Goal: Task Accomplishment & Management: Complete application form

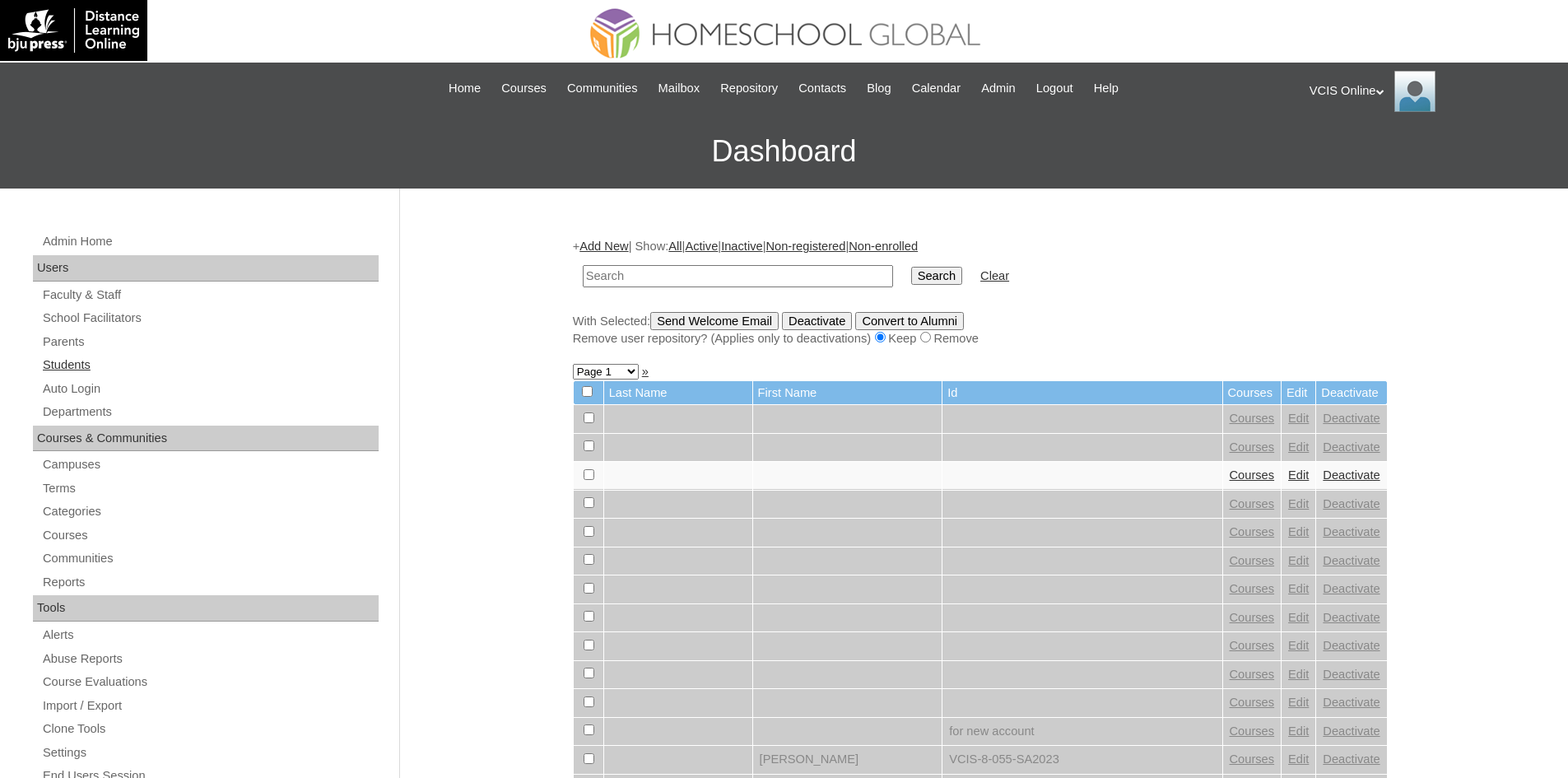
click at [62, 369] on link "Students" at bounding box center [210, 365] width 338 height 21
click at [624, 245] on link "Add New" at bounding box center [604, 246] width 49 height 14
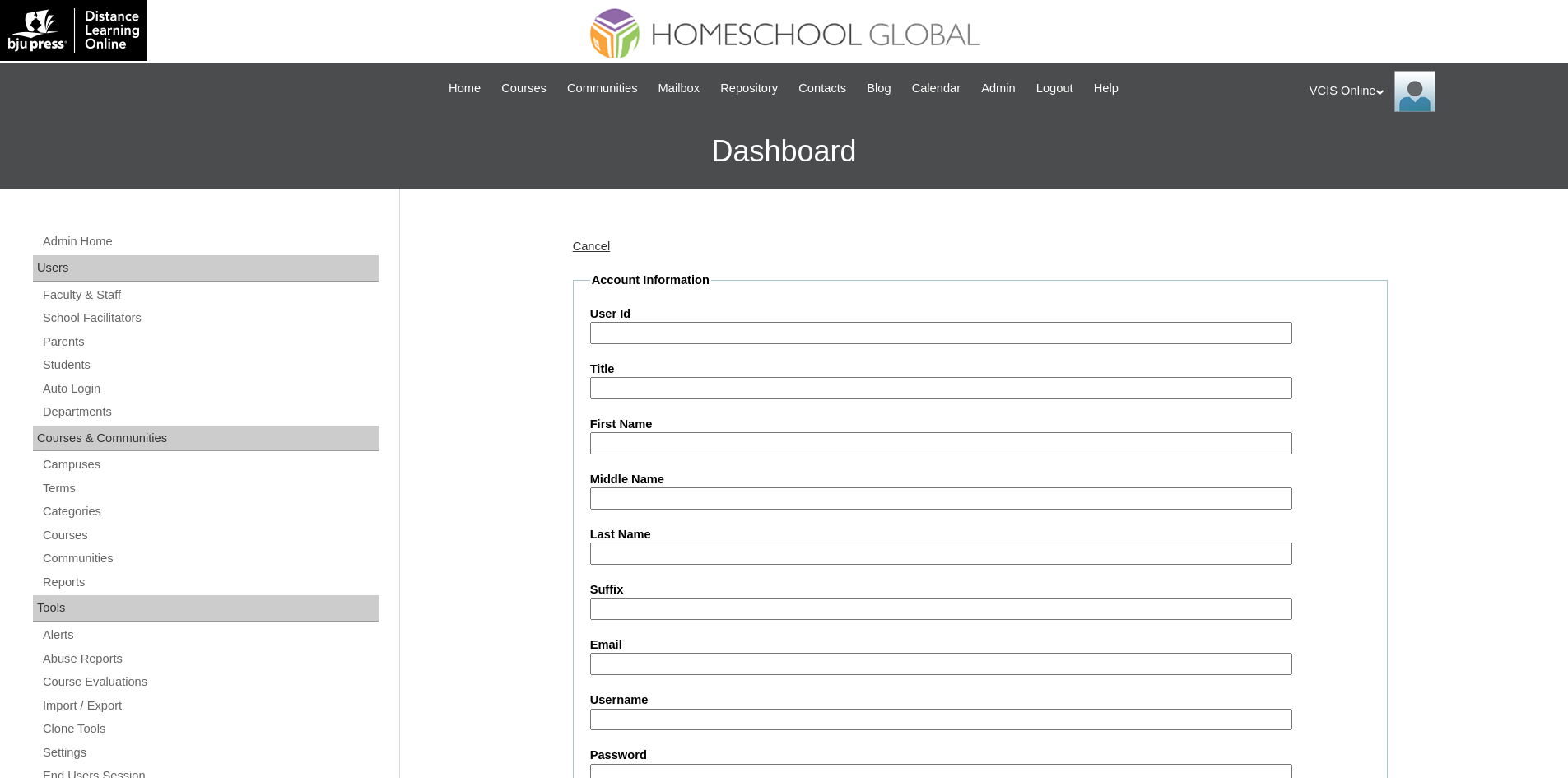
click at [704, 333] on input "User Id" at bounding box center [941, 333] width 702 height 23
paste input "VCIS021-7A-PA2025"
click at [650, 449] on input "First Name" at bounding box center [941, 444] width 702 height 23
click at [721, 329] on input "VCIS021-7A-PA2025" at bounding box center [941, 333] width 702 height 23
paste input "S"
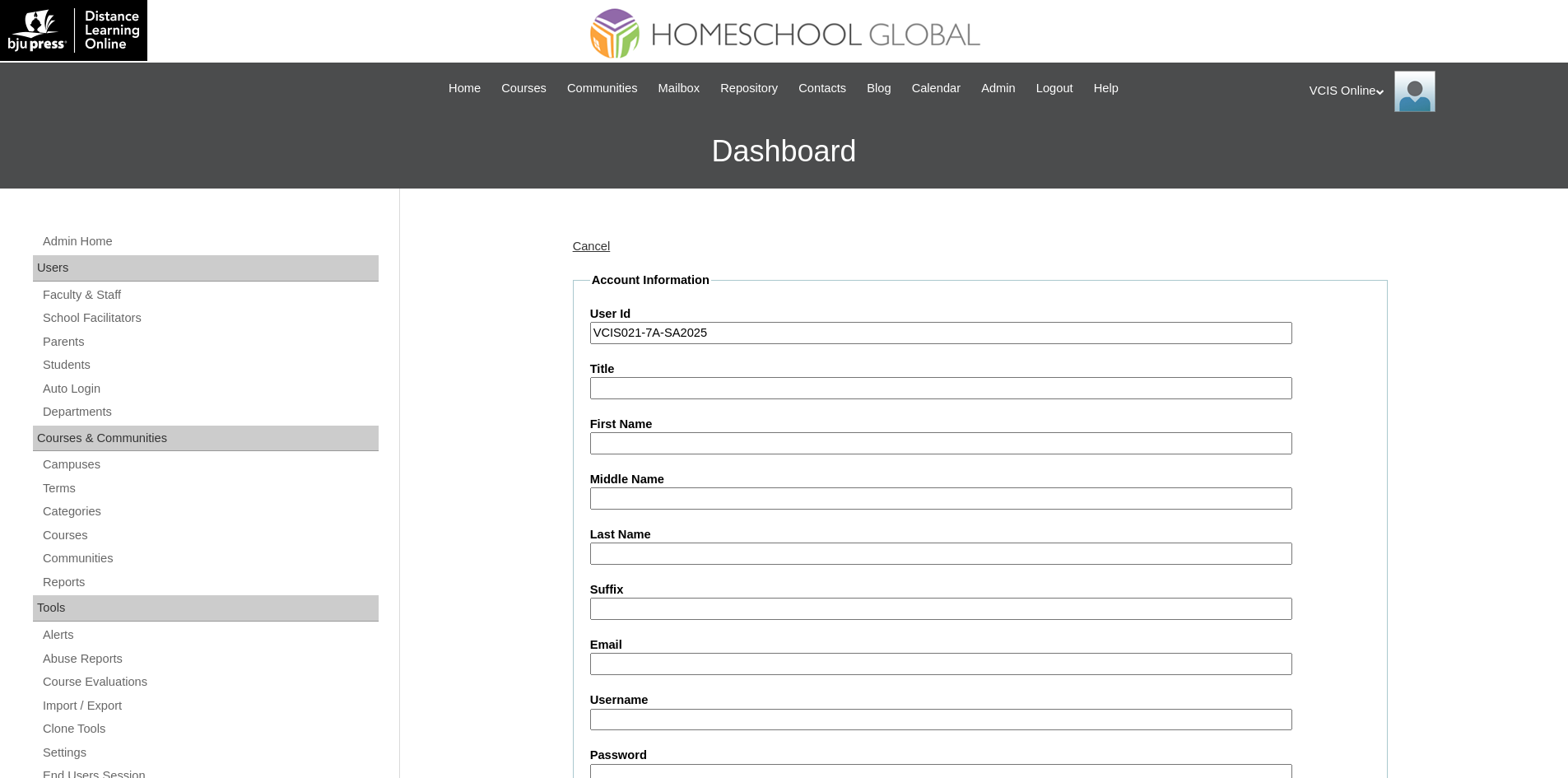
type input "VCIS021-7A-SA2025"
click at [652, 440] on input "First Name" at bounding box center [941, 444] width 702 height 23
click at [626, 440] on input "First Name" at bounding box center [941, 444] width 702 height 23
type input "P"
click at [626, 448] on input "First Name" at bounding box center [941, 444] width 702 height 23
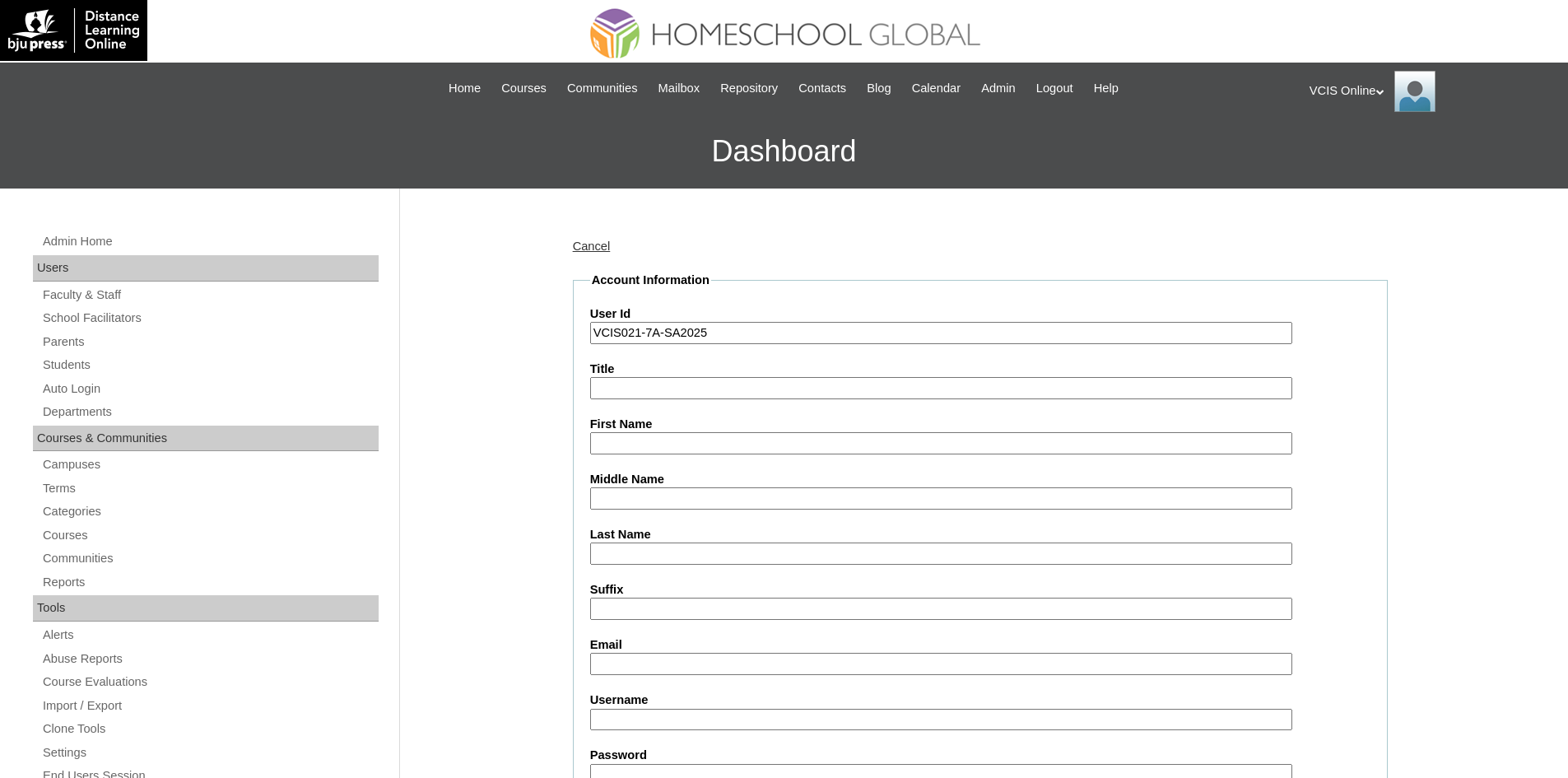
paste input "Sophia Martha Lapid Mendoza"
drag, startPoint x: 802, startPoint y: 453, endPoint x: 684, endPoint y: 449, distance: 118.1
click at [684, 449] on input "[PERSON_NAME] [PERSON_NAME]" at bounding box center [941, 444] width 702 height 23
type input "Sophia Martha"
click at [669, 541] on label "Last Name" at bounding box center [980, 535] width 780 height 17
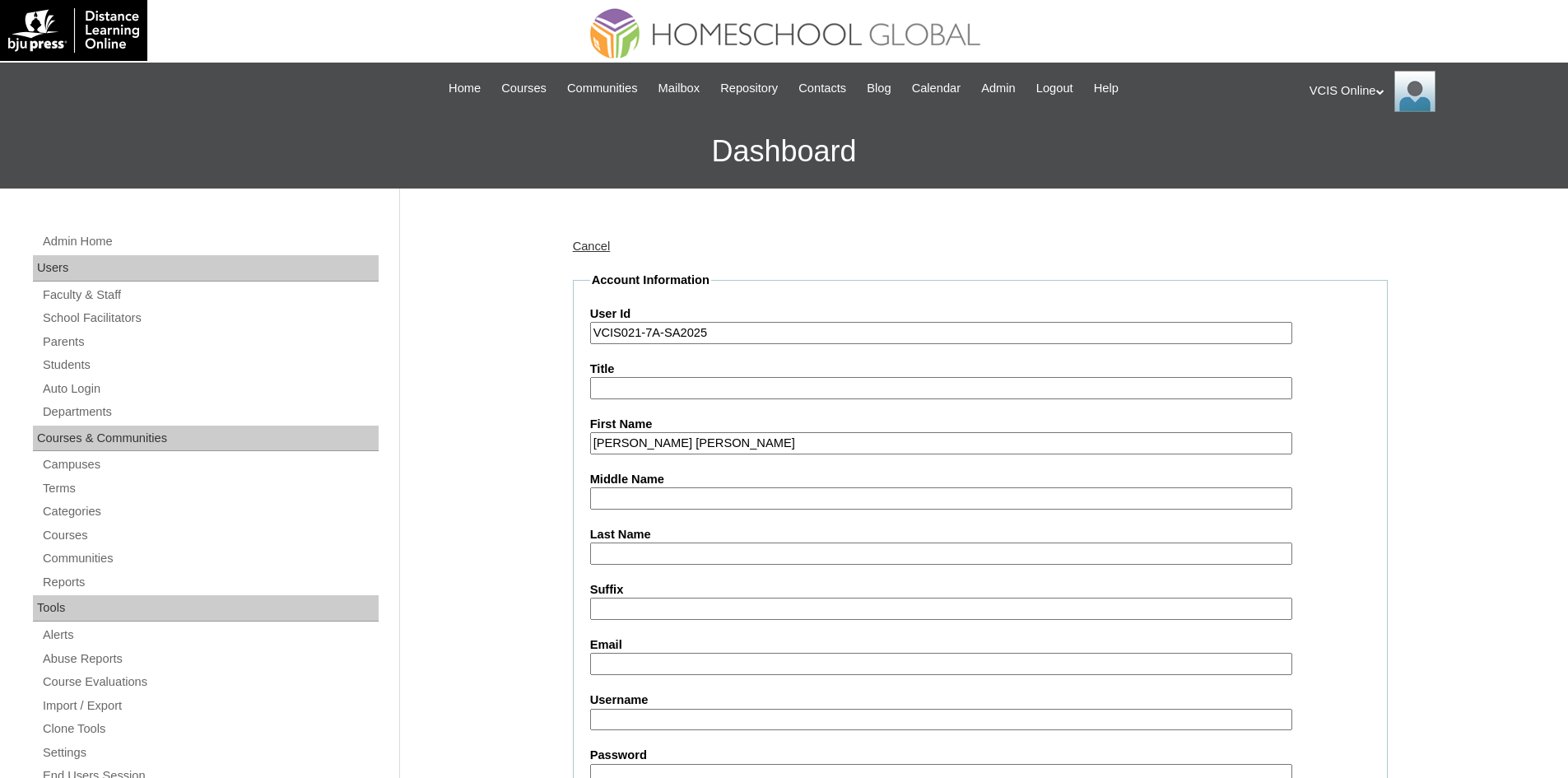
click at [669, 543] on input "Last Name" at bounding box center [941, 554] width 702 height 23
paste input "Lapid Mendoza"
drag, startPoint x: 707, startPoint y: 557, endPoint x: 633, endPoint y: 557, distance: 74.0
click at [633, 557] on input "Lapid Mendoza" at bounding box center [941, 554] width 702 height 23
type input "Lapid"
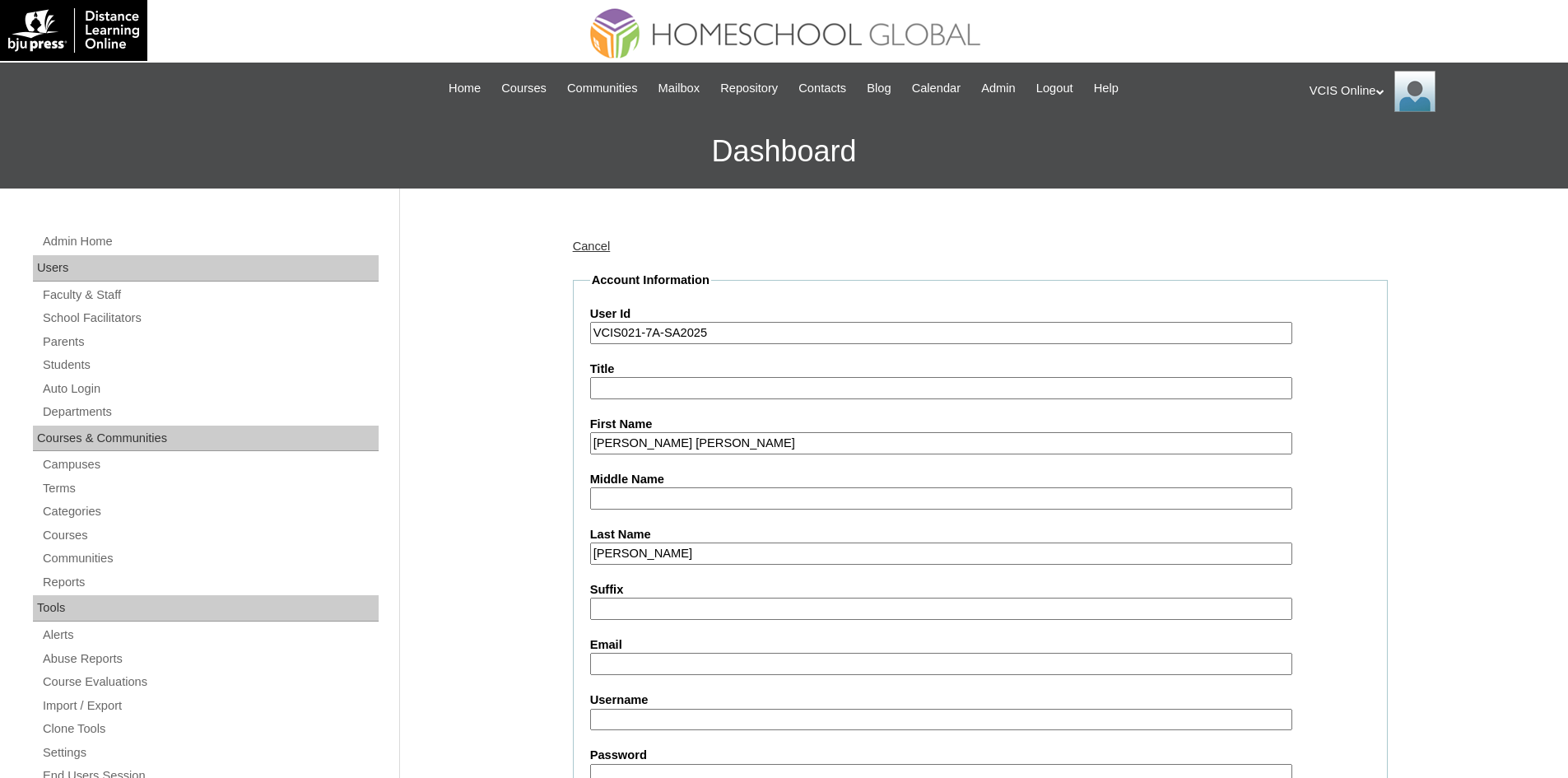
click at [603, 618] on input "Suffix" at bounding box center [941, 609] width 702 height 23
click at [608, 664] on input "Email" at bounding box center [941, 664] width 702 height 23
click at [628, 503] on input "Middle Name" at bounding box center [941, 499] width 702 height 23
drag, startPoint x: 643, startPoint y: 548, endPoint x: 571, endPoint y: 552, distance: 72.1
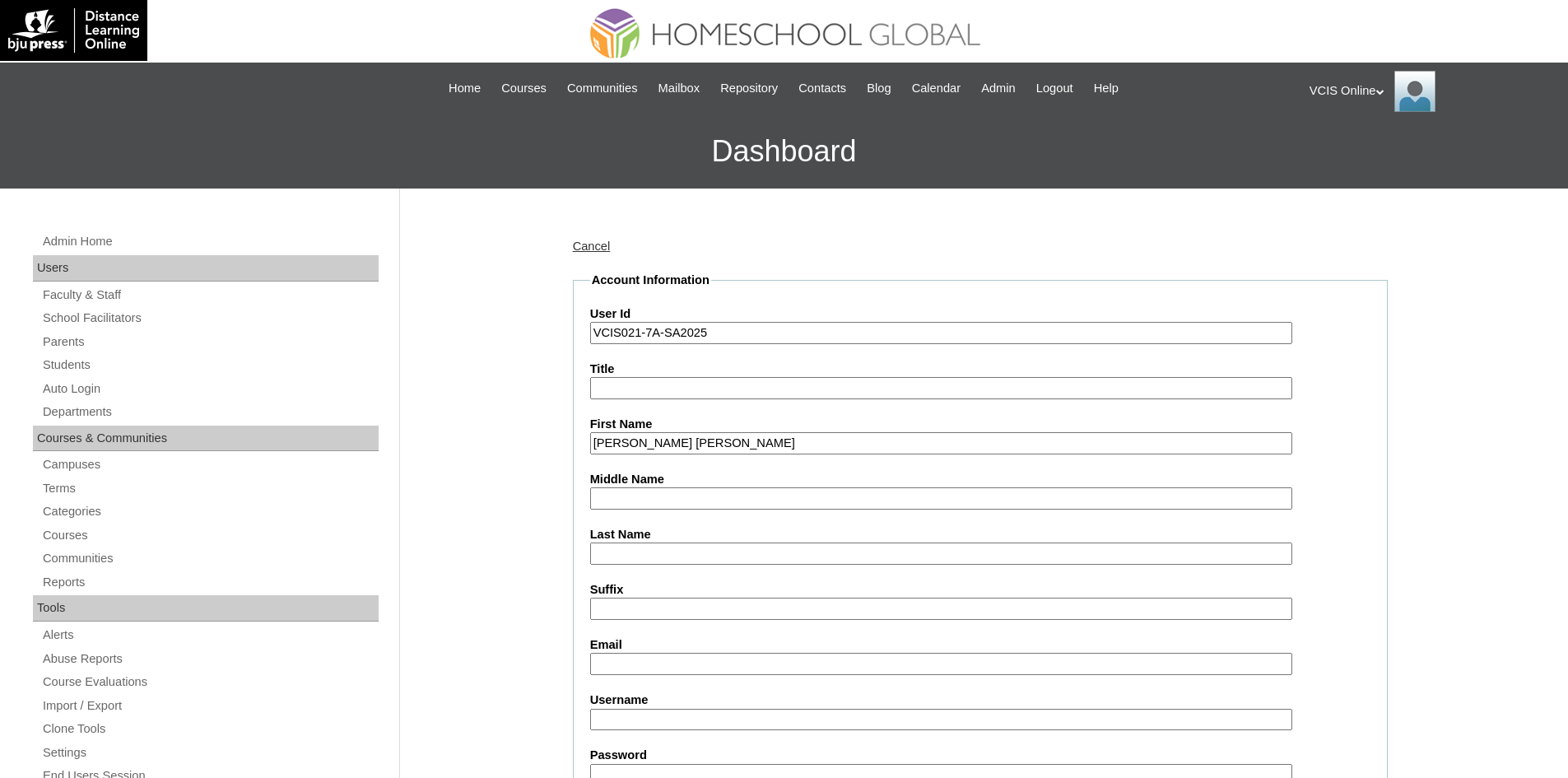
click at [710, 499] on input "Middle Name" at bounding box center [941, 499] width 702 height 23
paste input "Sophia Martha Lapid Mendoza"
drag, startPoint x: 682, startPoint y: 501, endPoint x: 576, endPoint y: 488, distance: 106.8
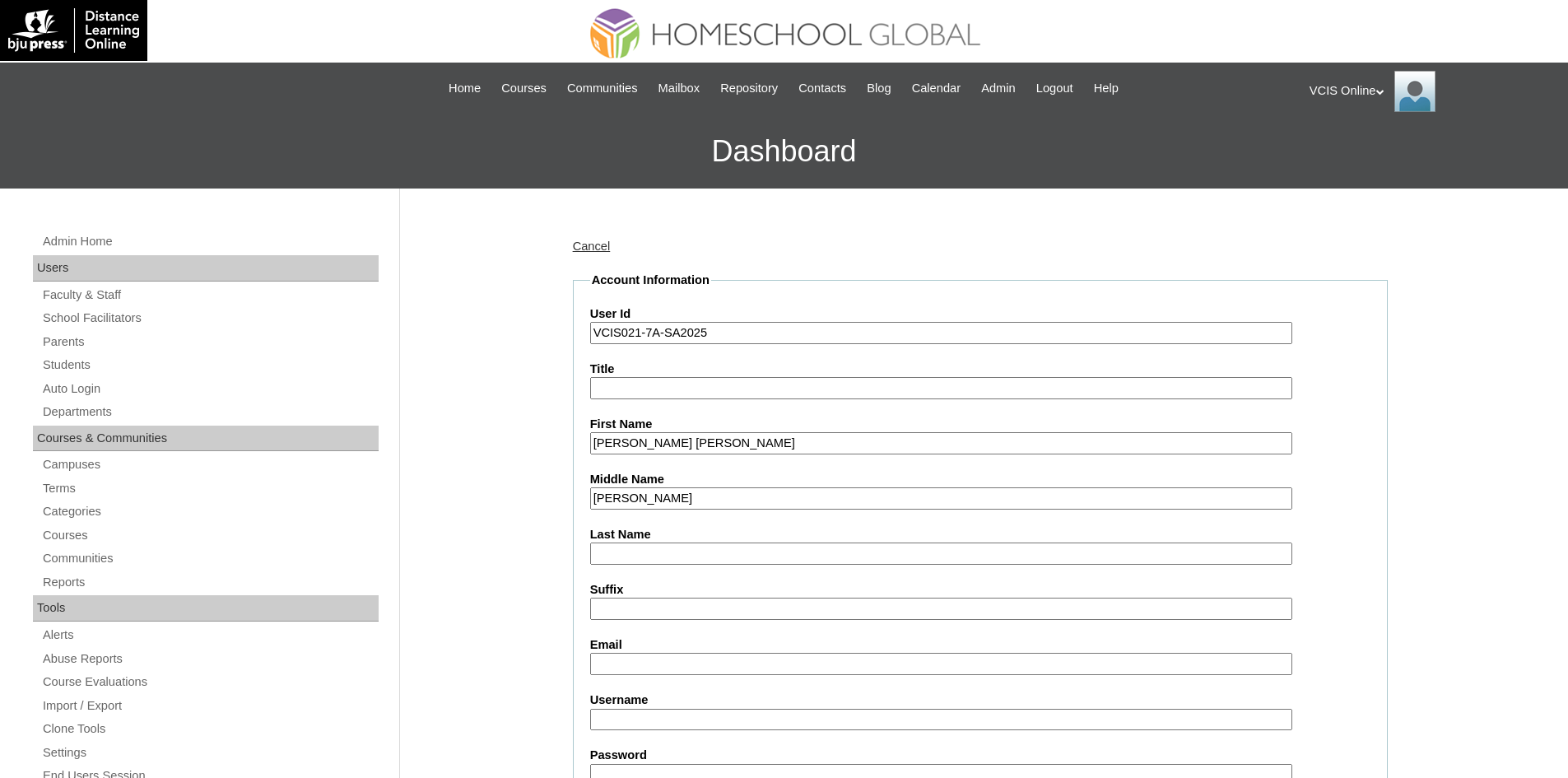
drag, startPoint x: 722, startPoint y: 499, endPoint x: 581, endPoint y: 489, distance: 141.4
click at [707, 503] on input "Lapid Mendoza" at bounding box center [941, 499] width 702 height 23
drag, startPoint x: 695, startPoint y: 499, endPoint x: 633, endPoint y: 487, distance: 63.2
click at [633, 487] on div "Middle Name Lapid Mendoza" at bounding box center [980, 490] width 780 height 39
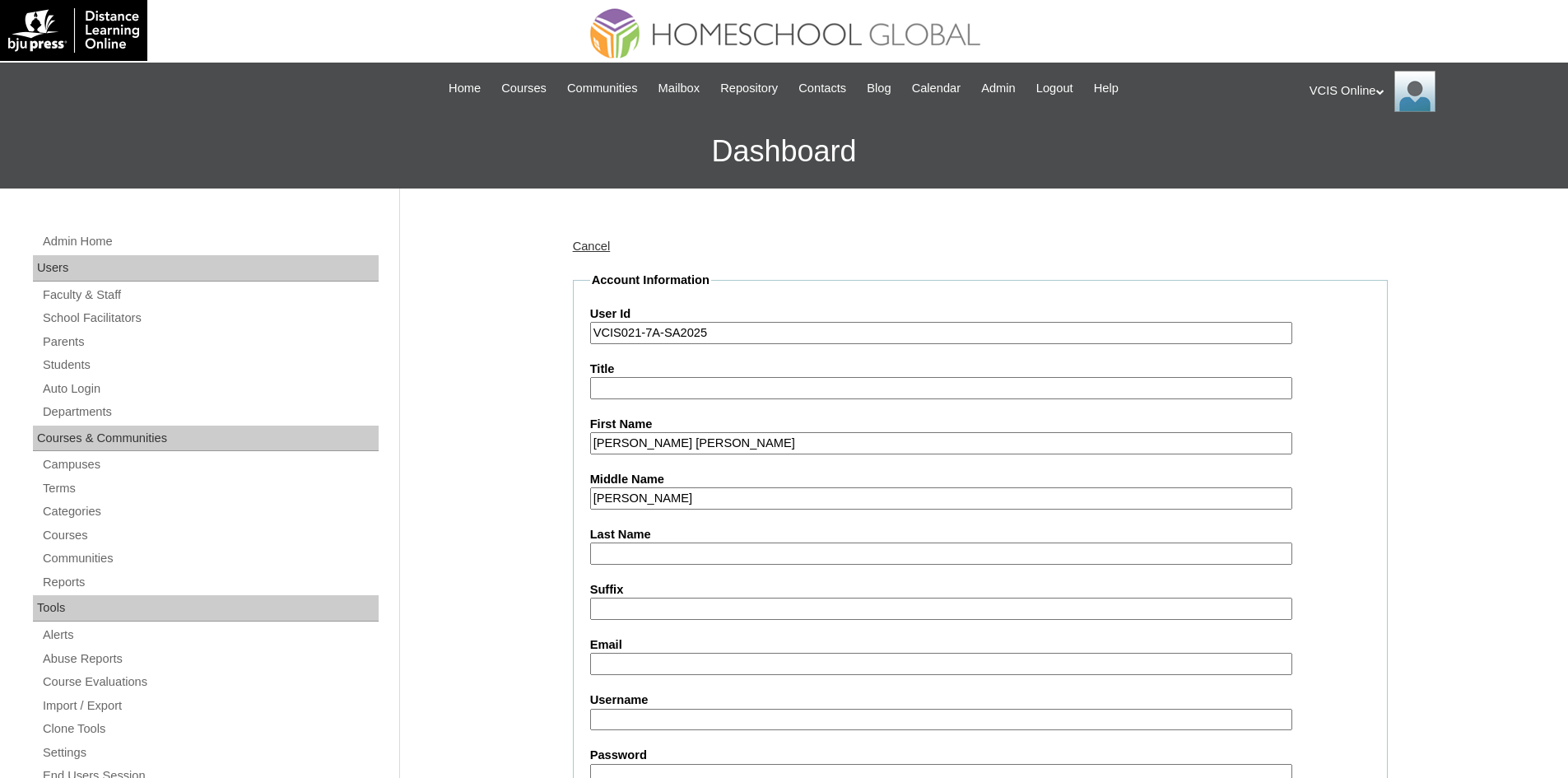
type input "Lapid Mendoza"
click at [644, 556] on input "Last Name" at bounding box center [941, 554] width 702 height 23
paste input "Mendoza"
type input "Mendoza"
drag, startPoint x: 729, startPoint y: 496, endPoint x: 631, endPoint y: 493, distance: 98.0
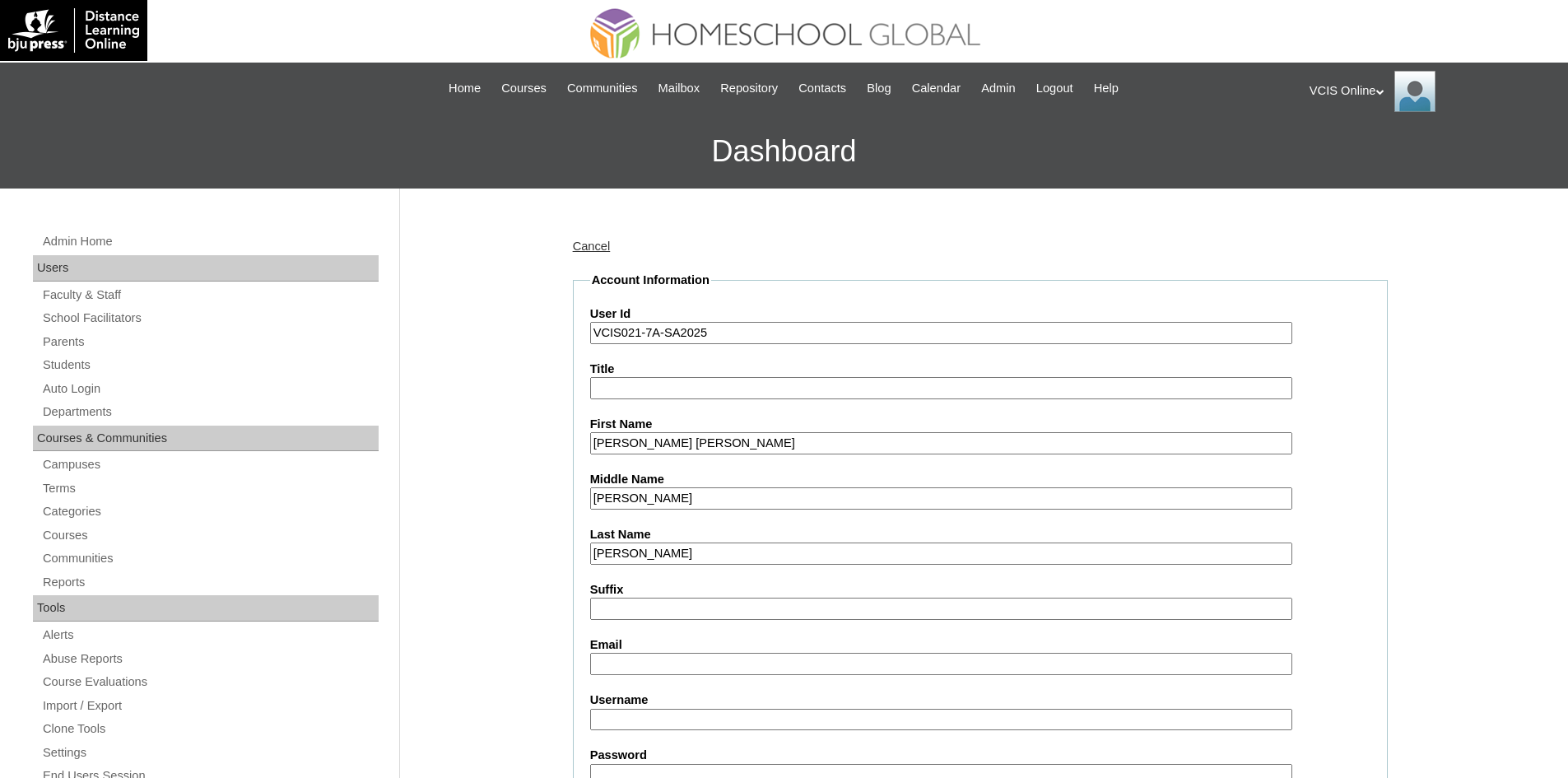
click at [631, 493] on input "Lapid Mendoza" at bounding box center [941, 499] width 702 height 23
type input "Lapid"
click at [653, 602] on input "Suffix" at bounding box center [941, 609] width 702 height 23
click at [629, 653] on label "Email" at bounding box center [980, 645] width 780 height 17
click at [629, 653] on input "Email" at bounding box center [941, 664] width 702 height 23
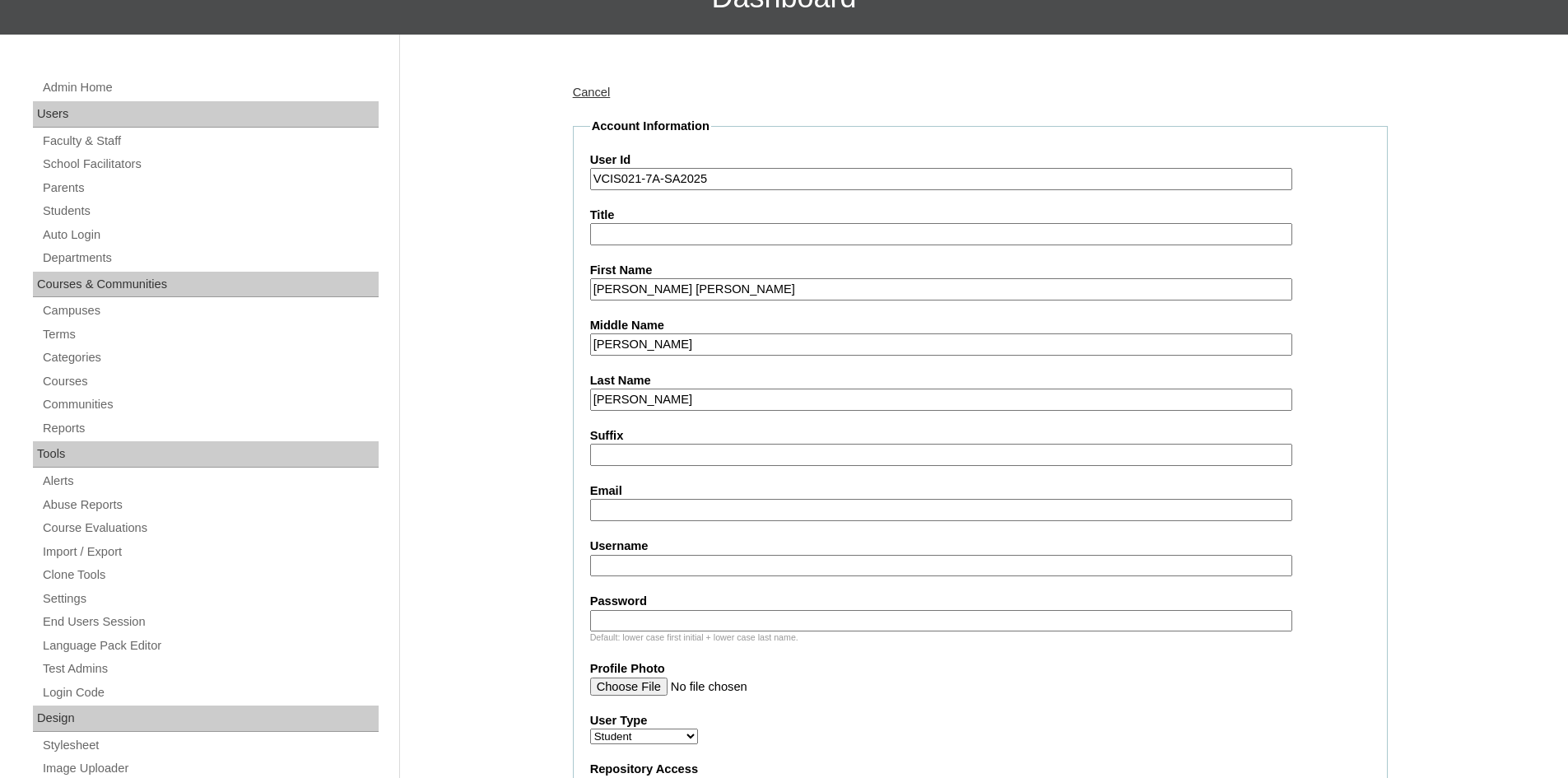
scroll to position [247, 0]
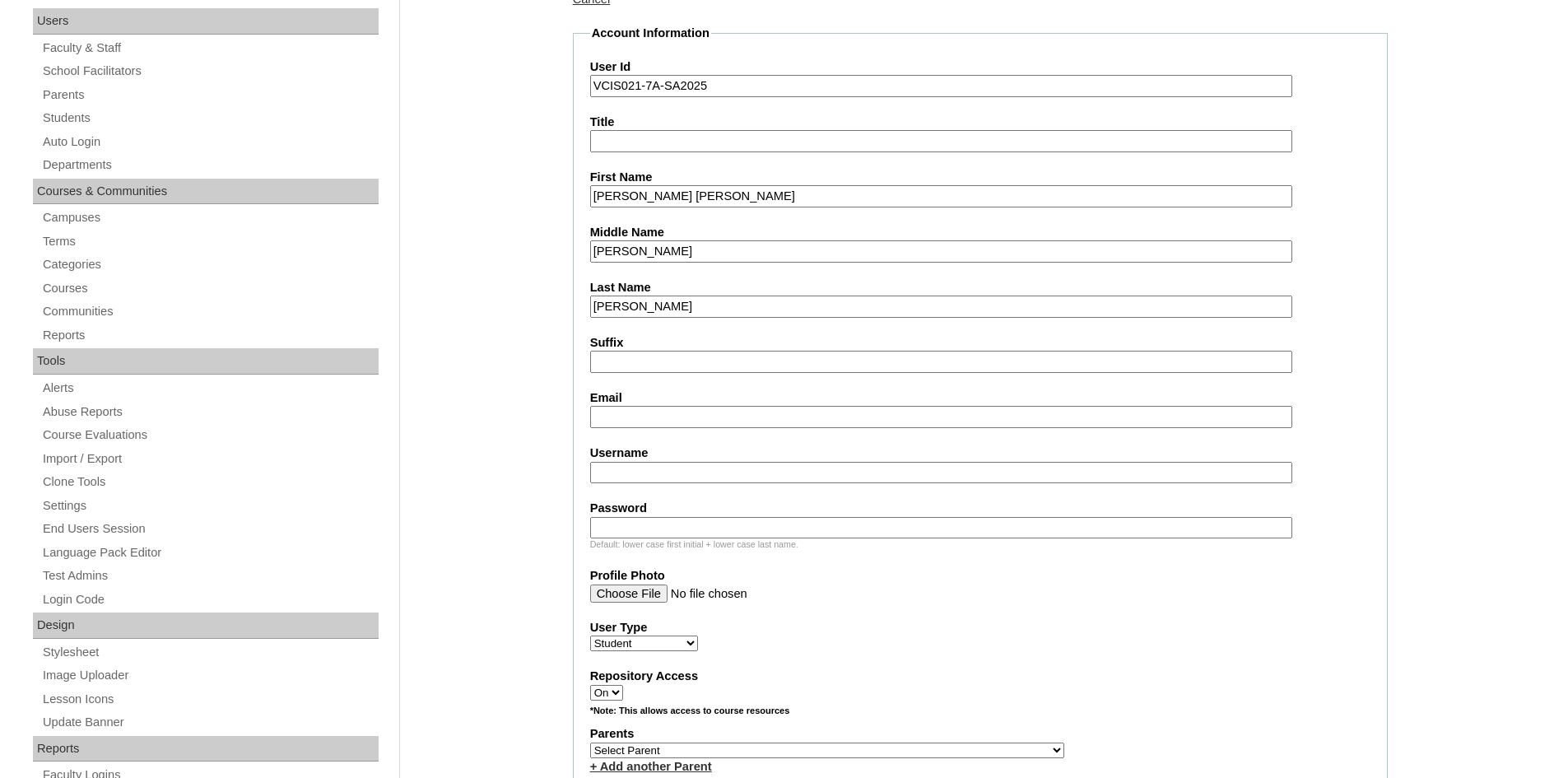
click at [594, 416] on input "Email" at bounding box center [941, 416] width 702 height 23
click at [634, 458] on label "Username" at bounding box center [980, 453] width 780 height 17
click at [634, 462] on input "Username" at bounding box center [941, 472] width 702 height 23
paste input "smmendoza2025"
type input "smmendoza2025"
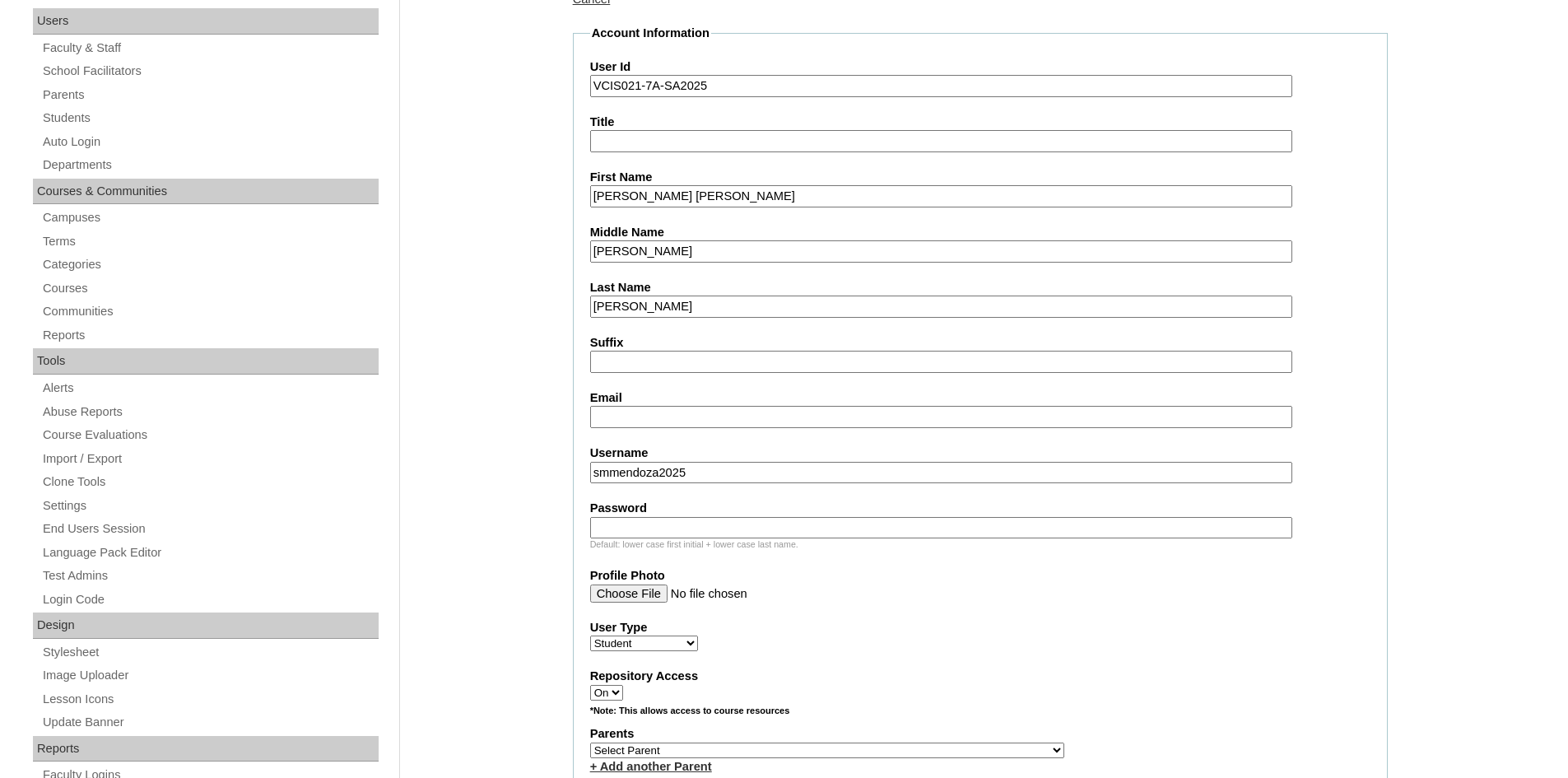
click at [652, 529] on input "Password" at bounding box center [941, 528] width 702 height 23
paste input "LsR45aY"
type input "LsR45aY"
click at [782, 627] on label "User Type" at bounding box center [980, 627] width 780 height 17
click at [698, 636] on select "Faculty Staff Student Parents School Facilitators" at bounding box center [644, 643] width 108 height 15
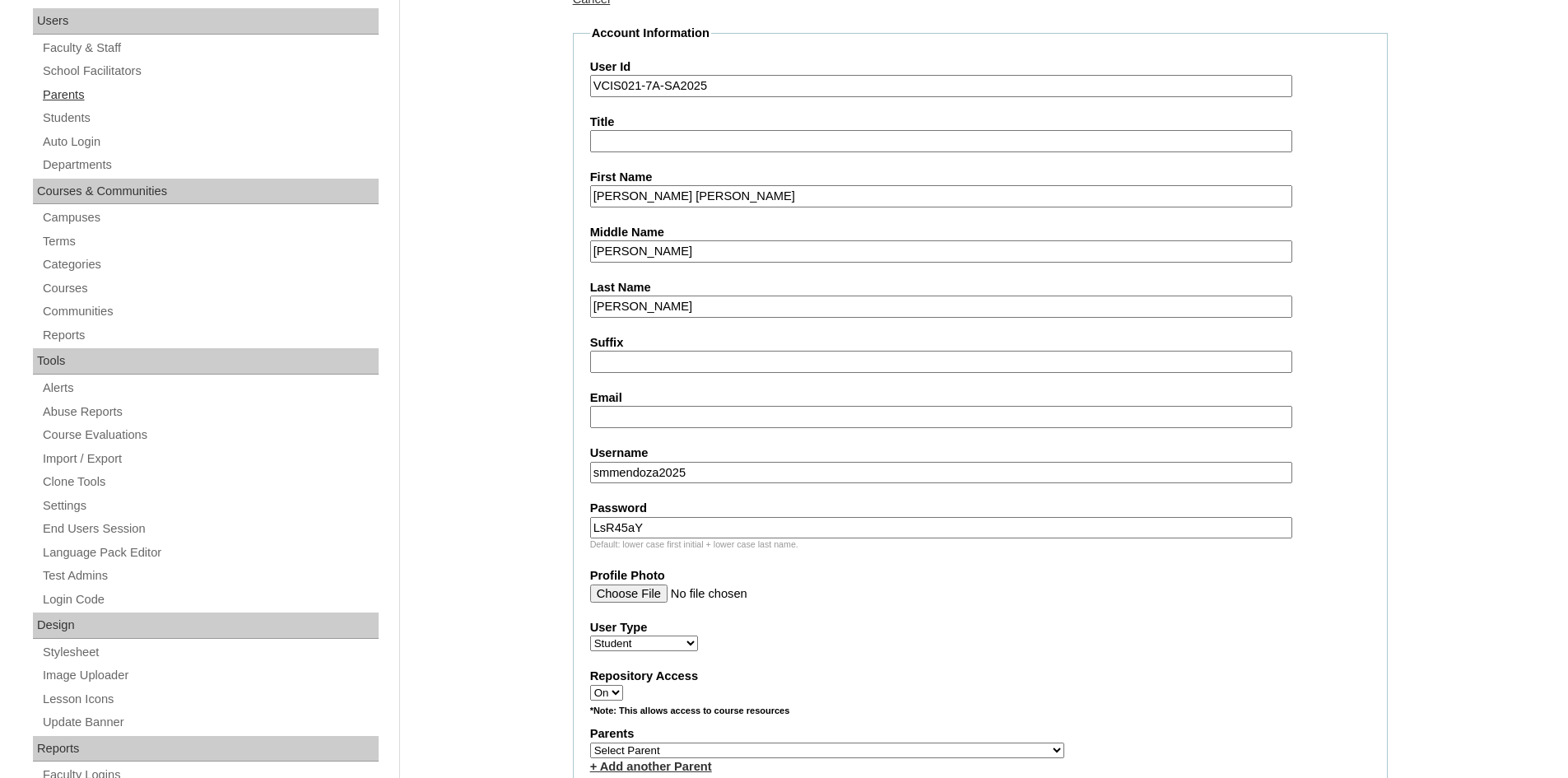
click at [76, 100] on link "Parents" at bounding box center [210, 95] width 338 height 21
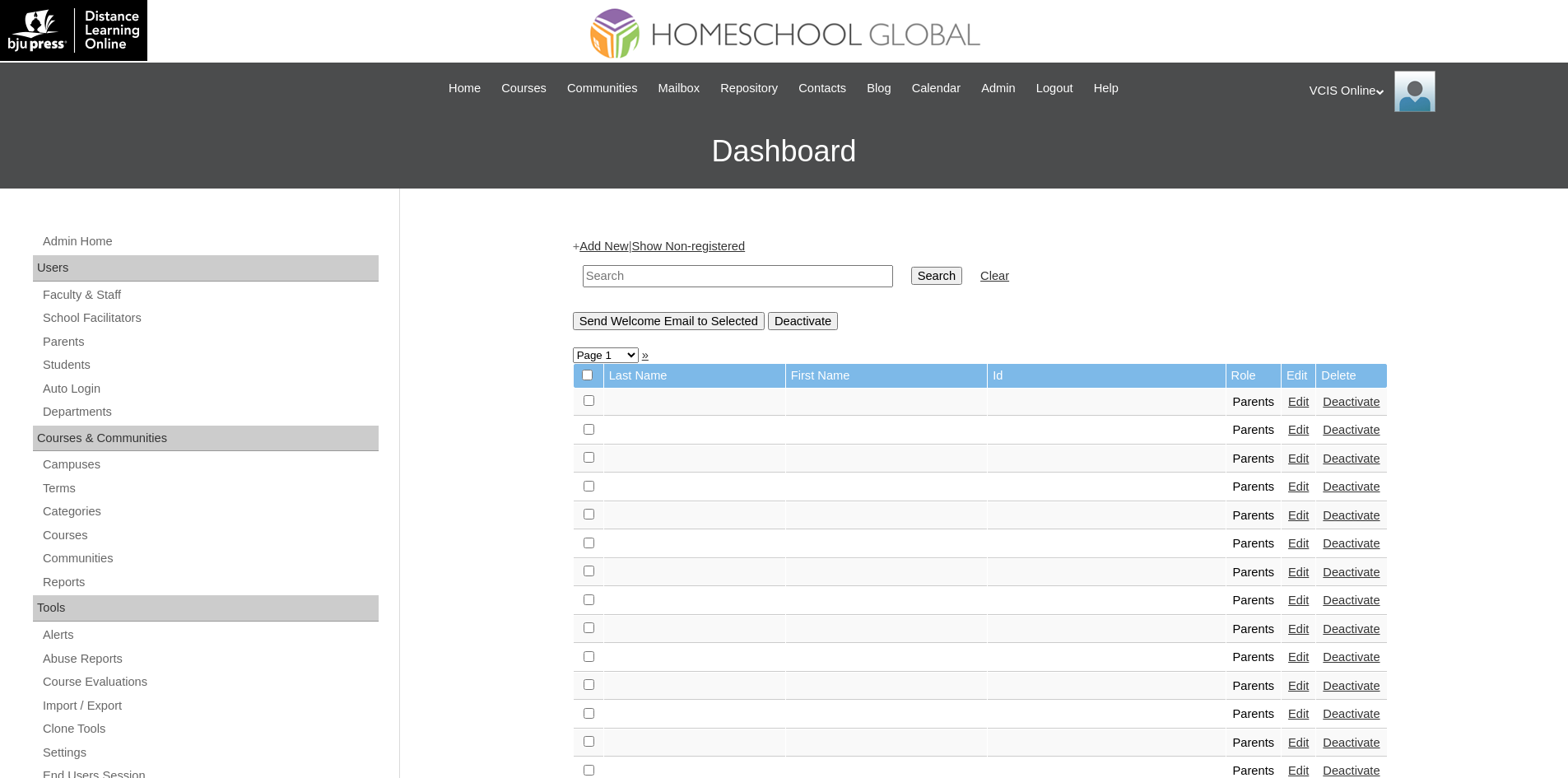
click at [608, 240] on link "Add New" at bounding box center [604, 246] width 49 height 14
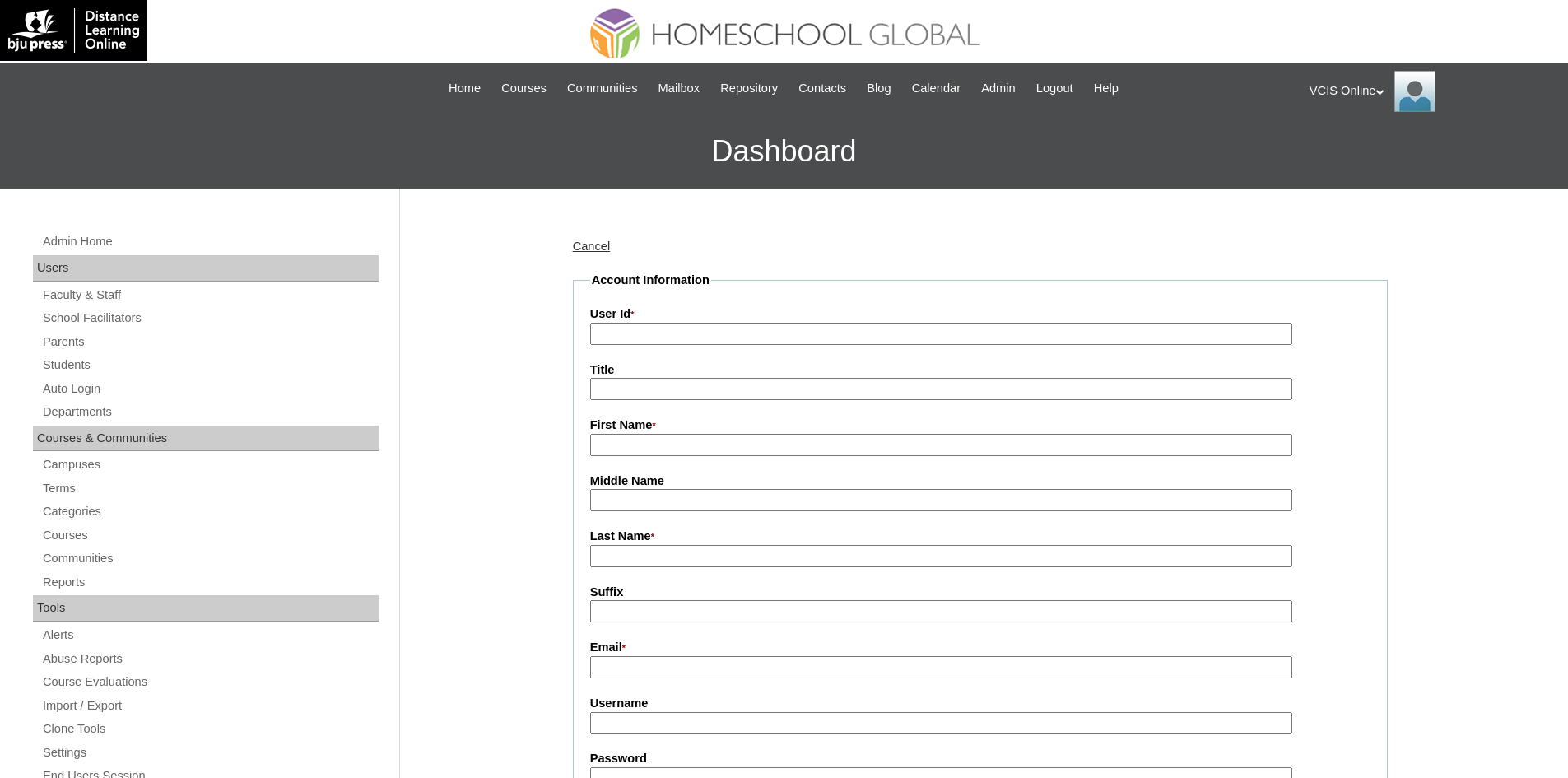
click at [639, 337] on input "User Id *" at bounding box center [941, 334] width 702 height 23
paste input "VCIS021-7A-PA2025"
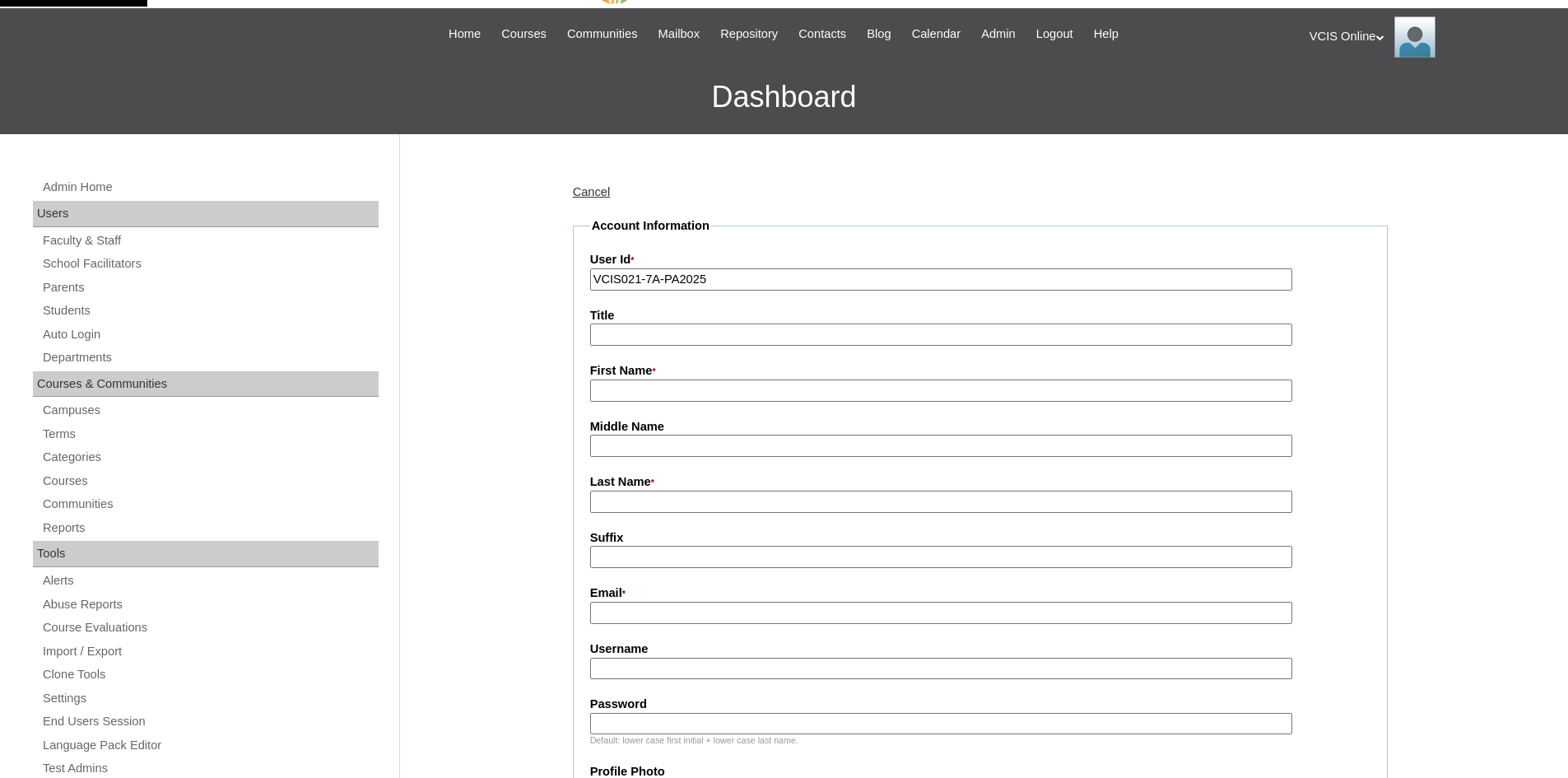
scroll to position [82, 0]
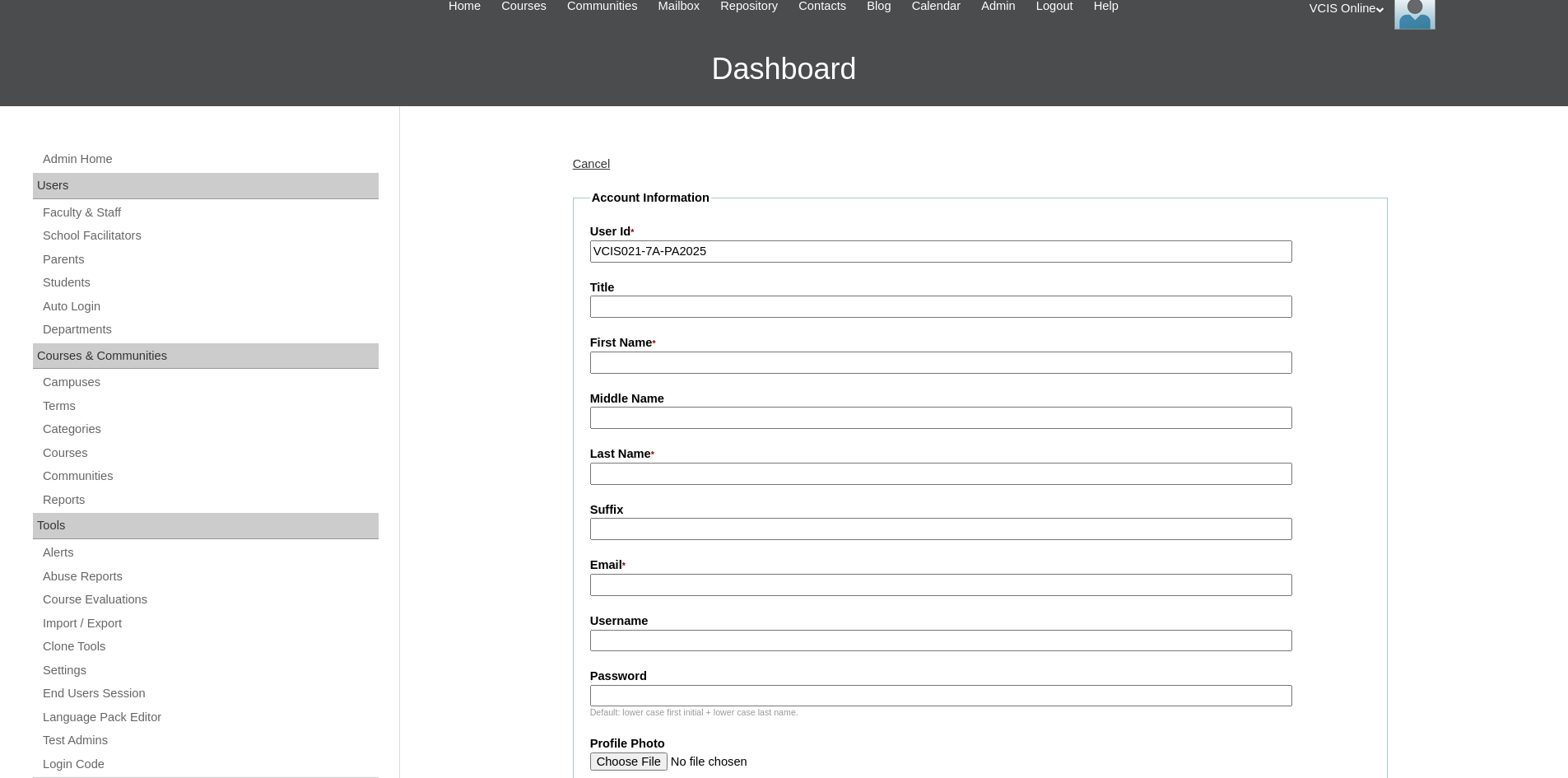
type input "VCIS021-7A-PA2025"
click at [661, 362] on input "First Name *" at bounding box center [941, 362] width 702 height 23
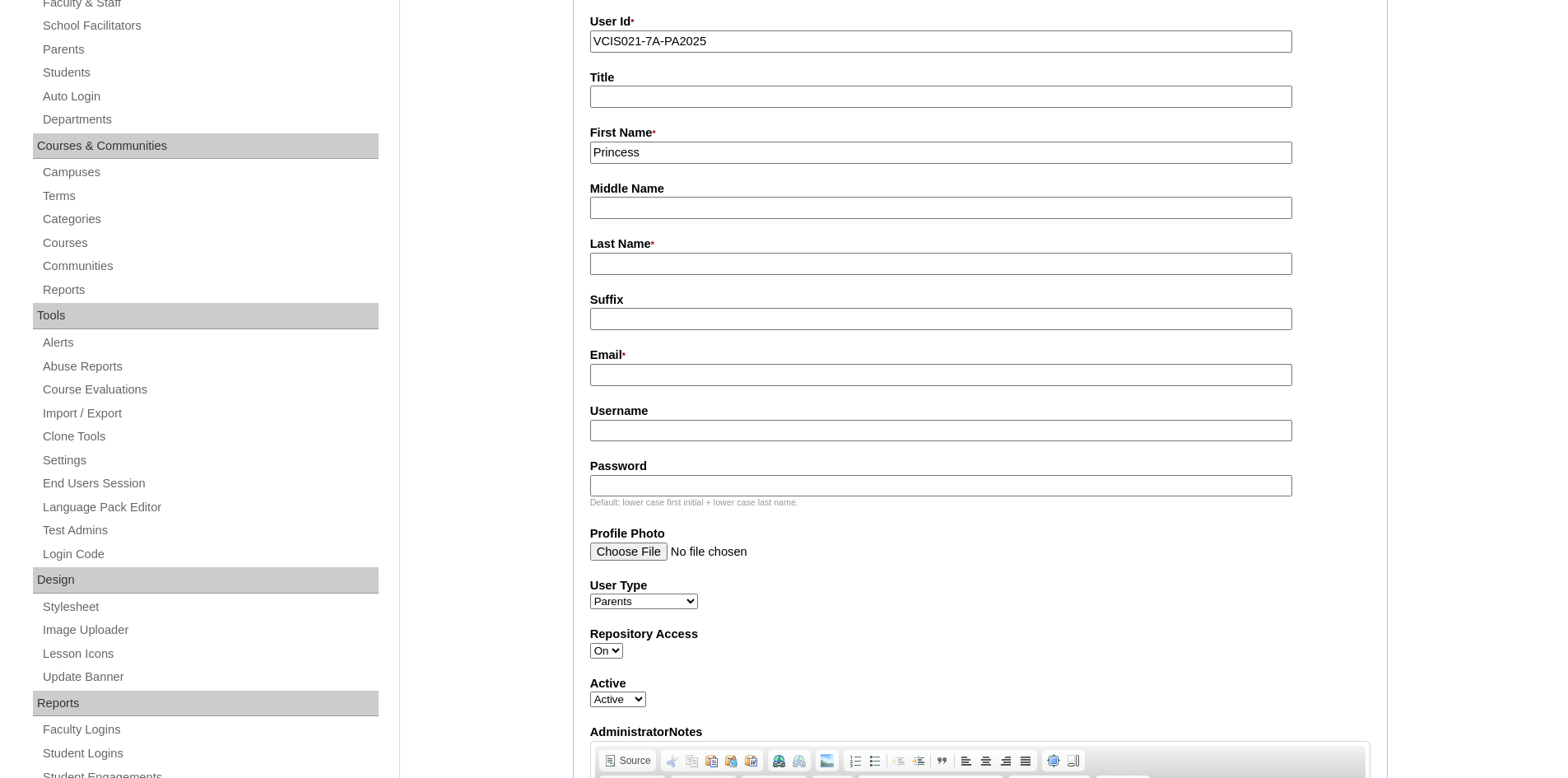
scroll to position [329, 0]
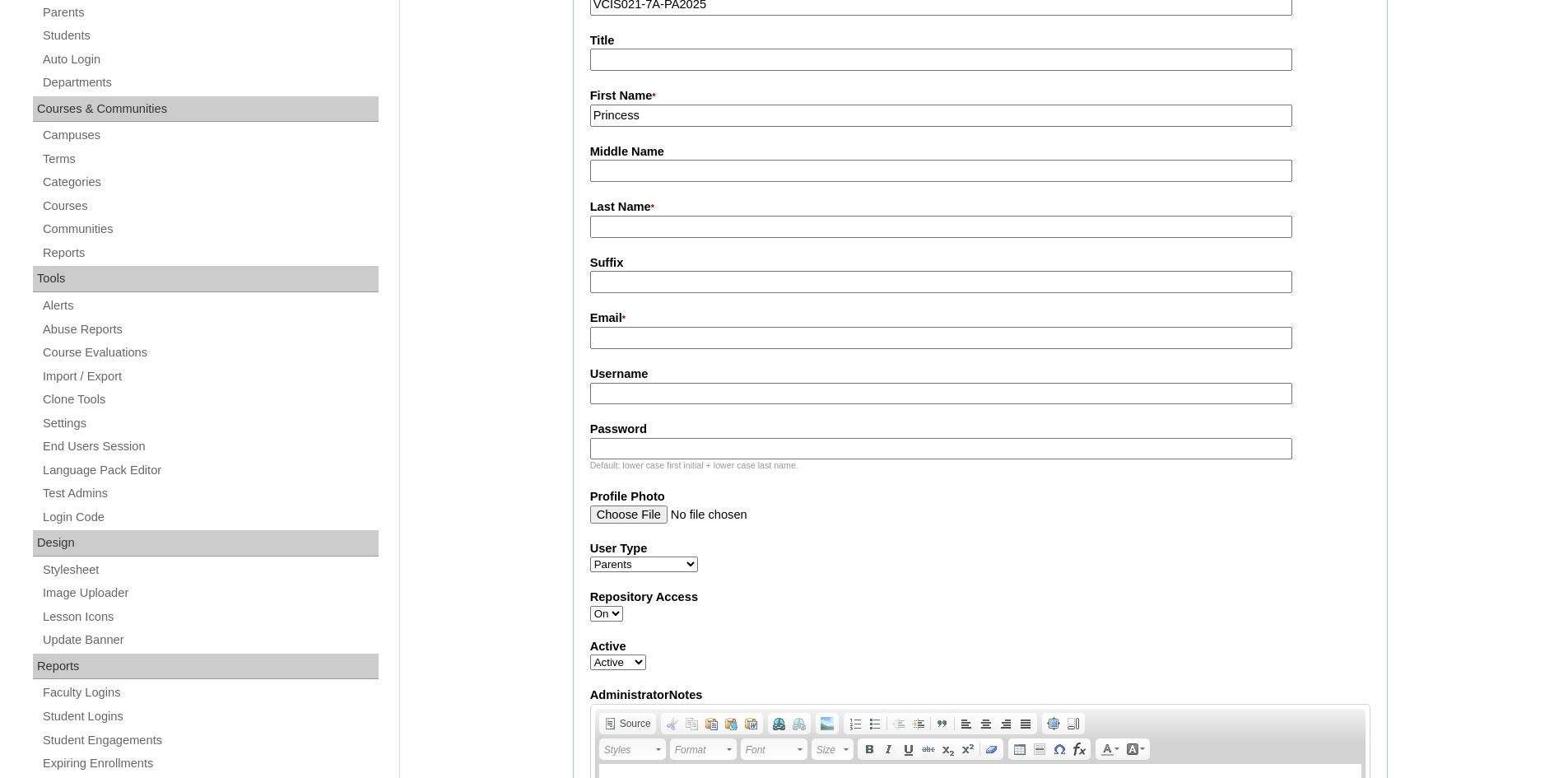
type input "Princess"
click at [606, 231] on input "Last Name *" at bounding box center [941, 226] width 702 height 23
type input "Lapid 2025"
click at [636, 340] on input "Email *" at bounding box center [941, 338] width 702 height 23
click at [640, 343] on input "Email *" at bounding box center [941, 338] width 702 height 23
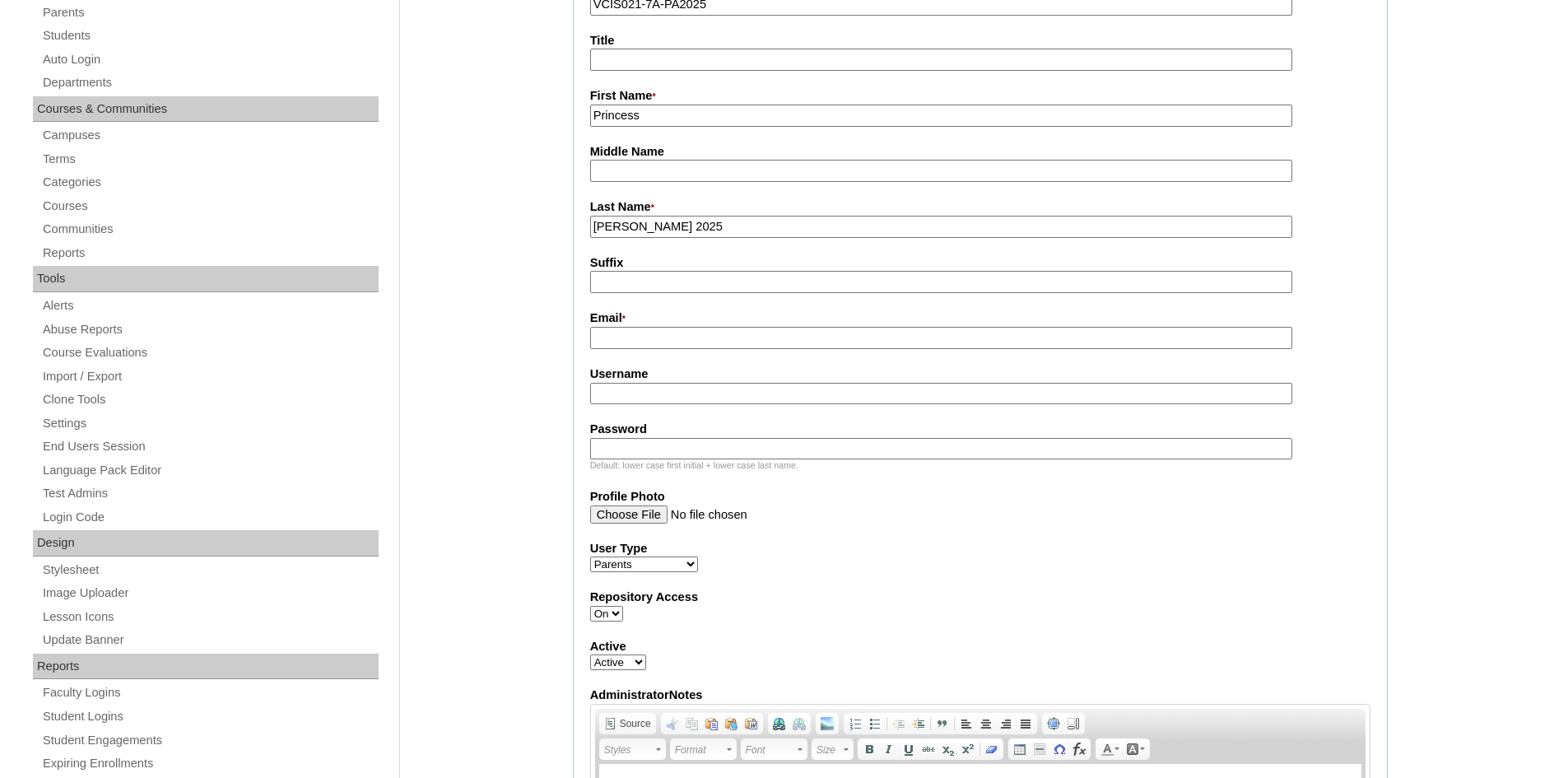
paste input "drcarepharmacy88@gmail.com"
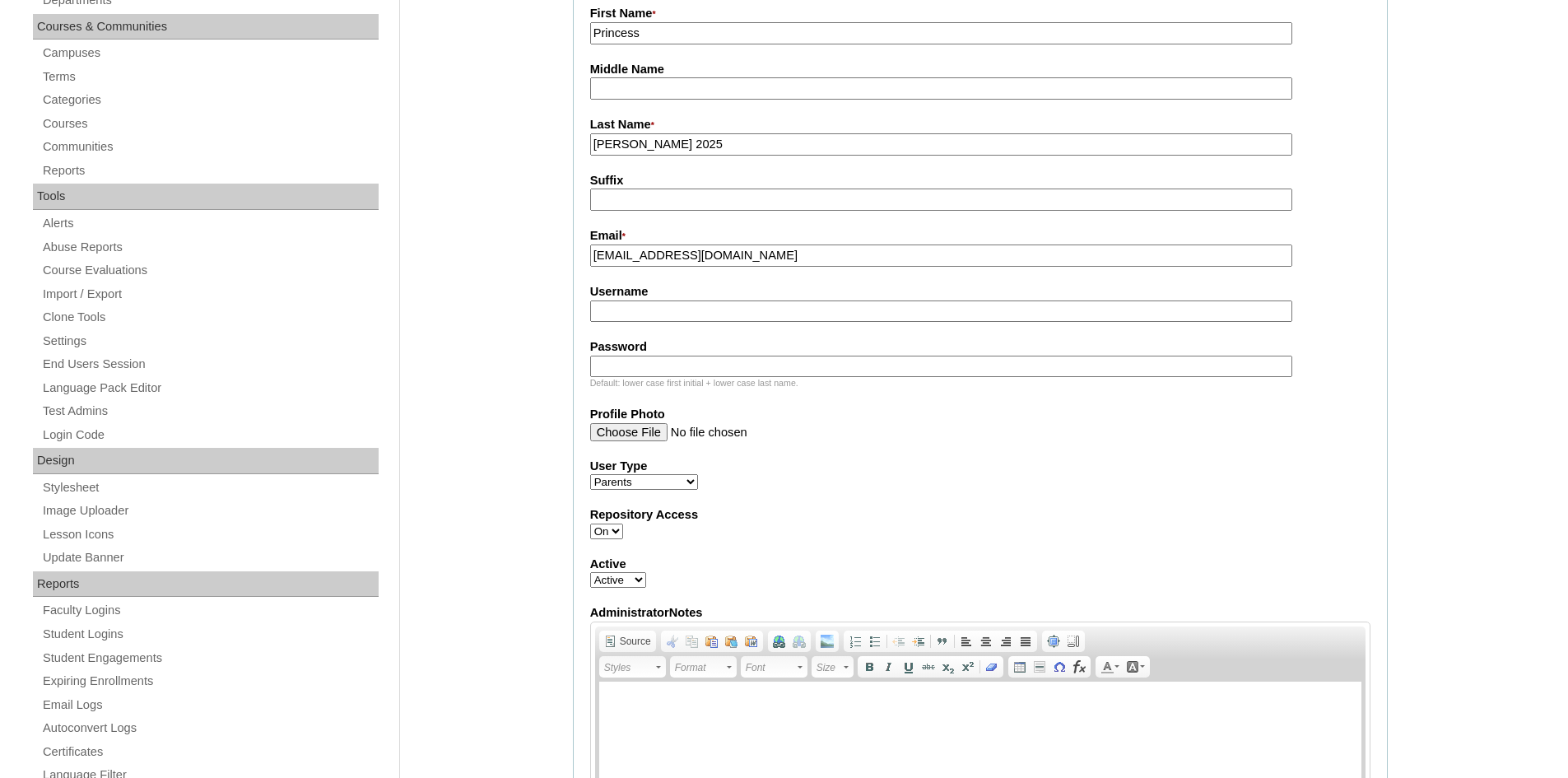
type input "drcarepharmacy88@gmail.com"
click at [636, 315] on input "Username" at bounding box center [941, 311] width 702 height 23
paste input "plapid2025"
type input "plapid2025"
click at [662, 376] on input "Password" at bounding box center [941, 367] width 702 height 23
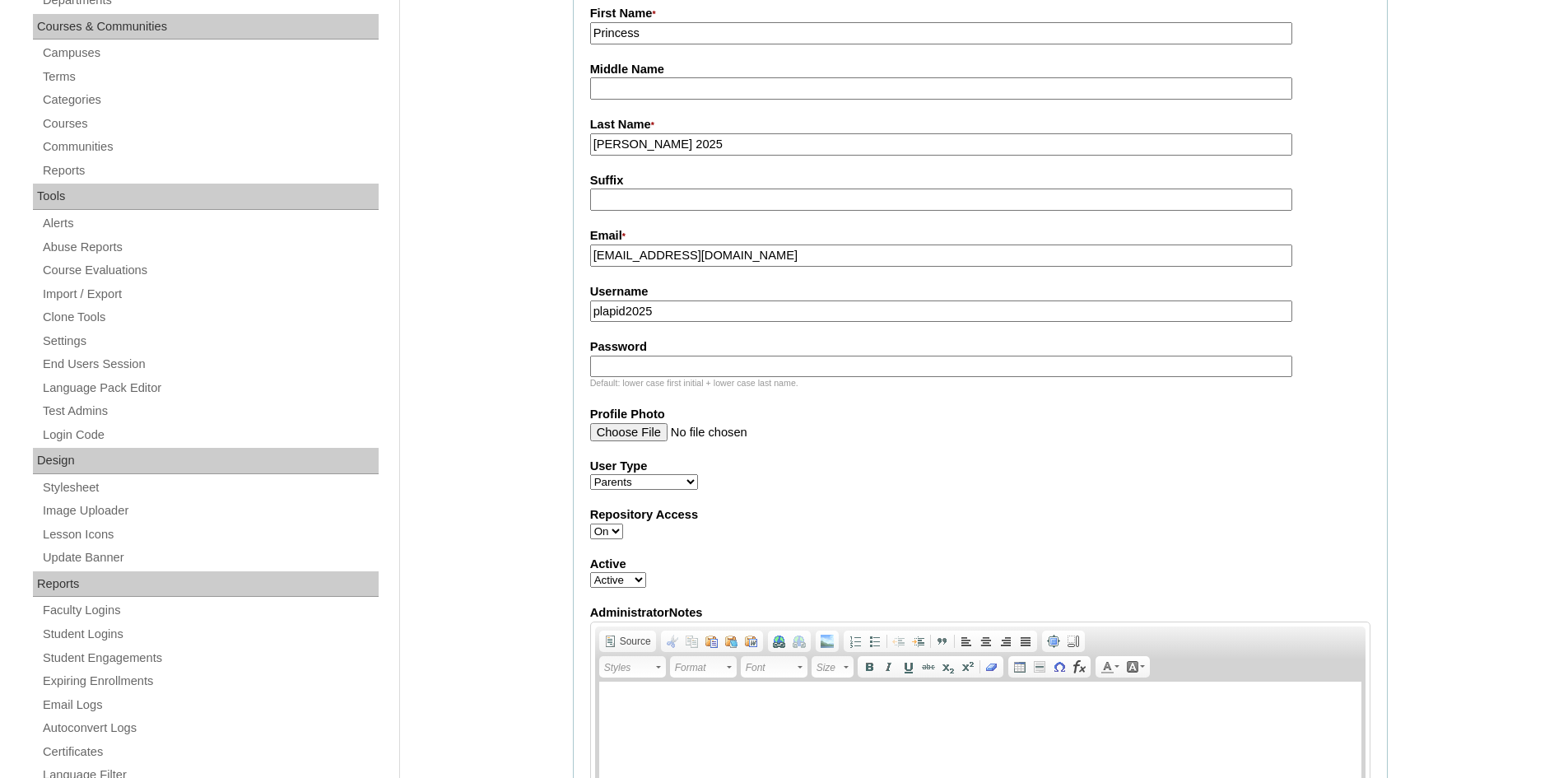
paste input "Gs57A"
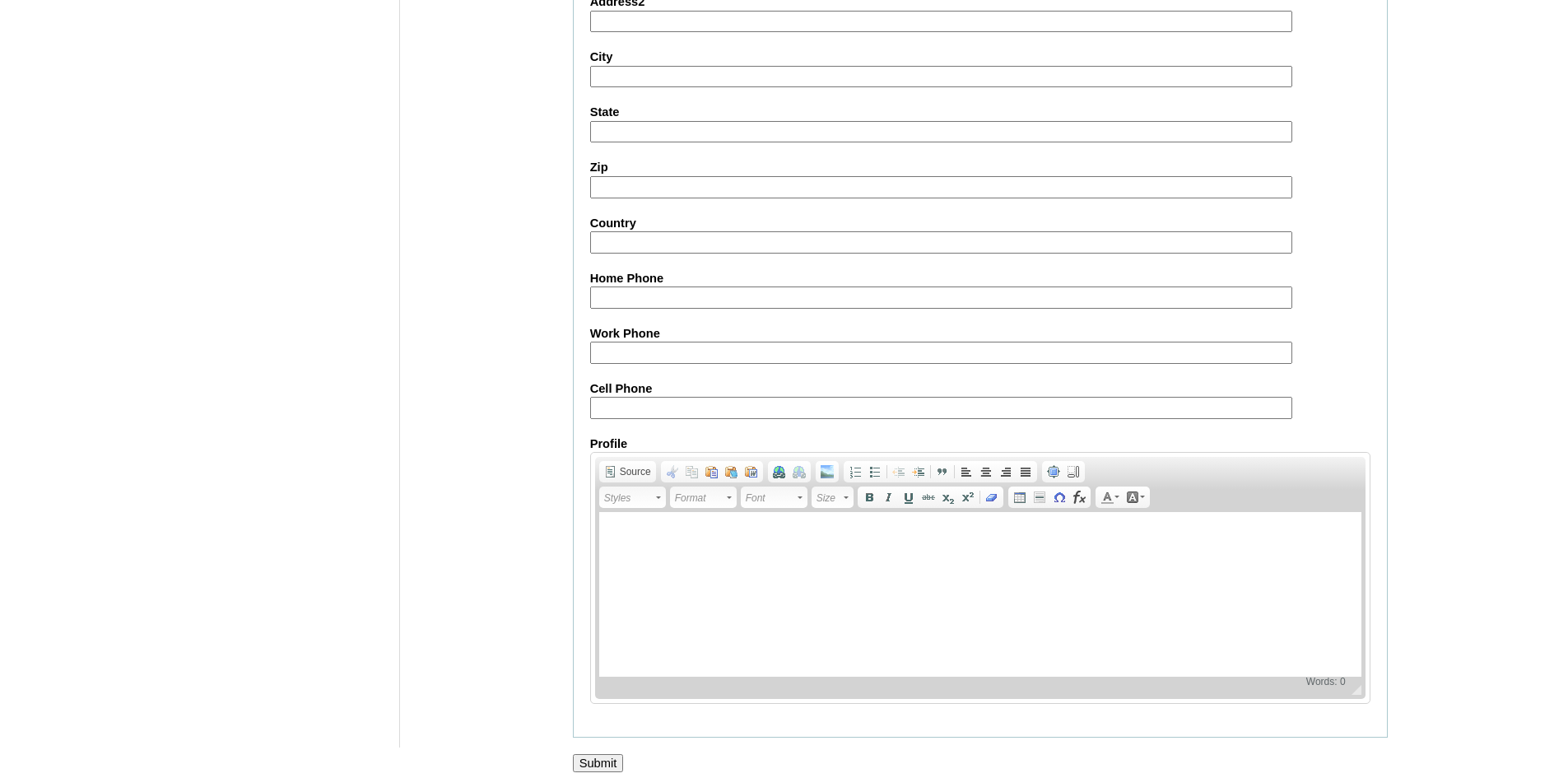
scroll to position [1447, 0]
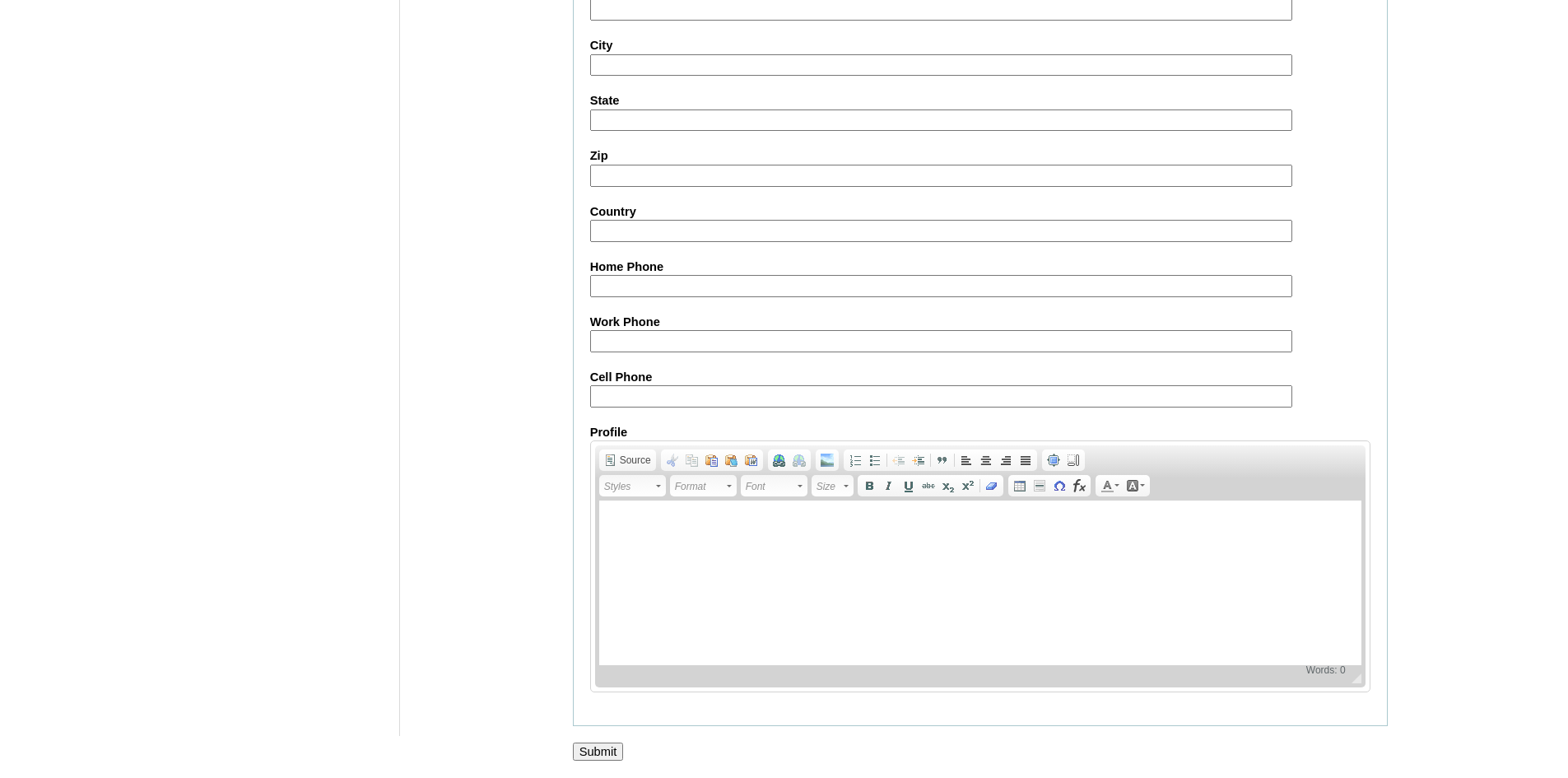
type input "Gs57A"
click at [606, 754] on input "Submit" at bounding box center [598, 752] width 51 height 18
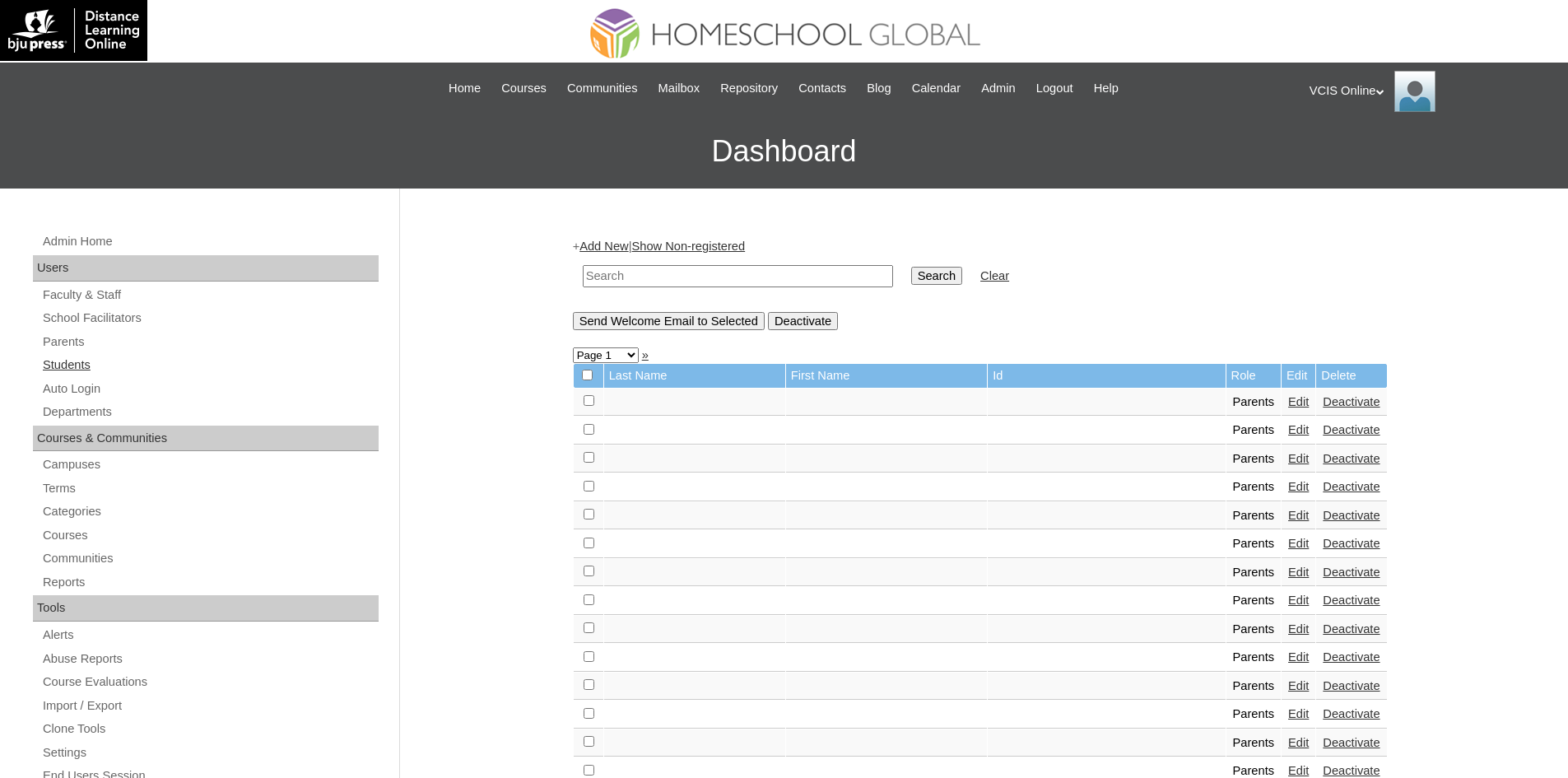
click at [71, 367] on link "Students" at bounding box center [210, 365] width 338 height 21
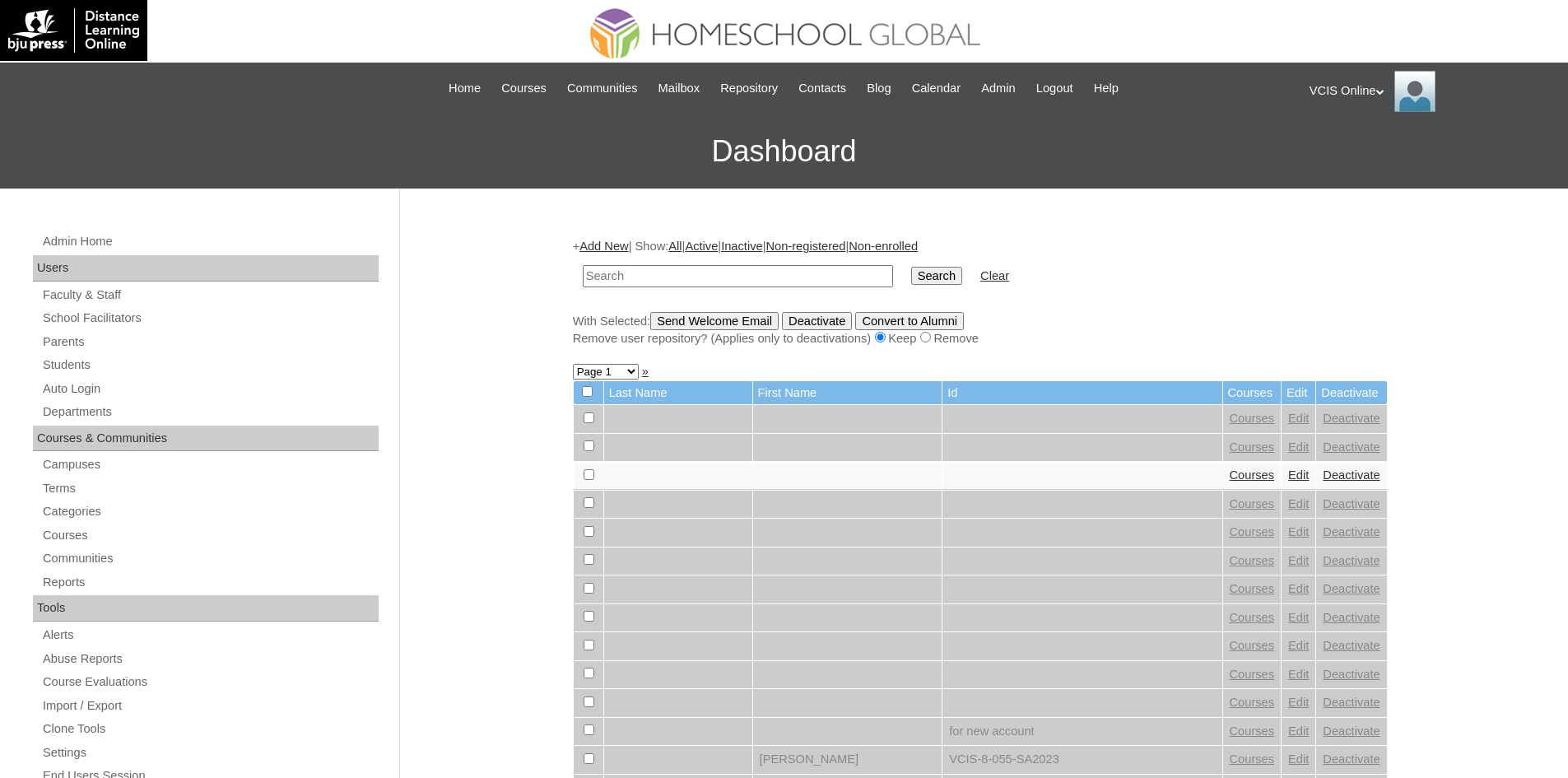
click at [612, 250] on link "Add New" at bounding box center [604, 246] width 49 height 14
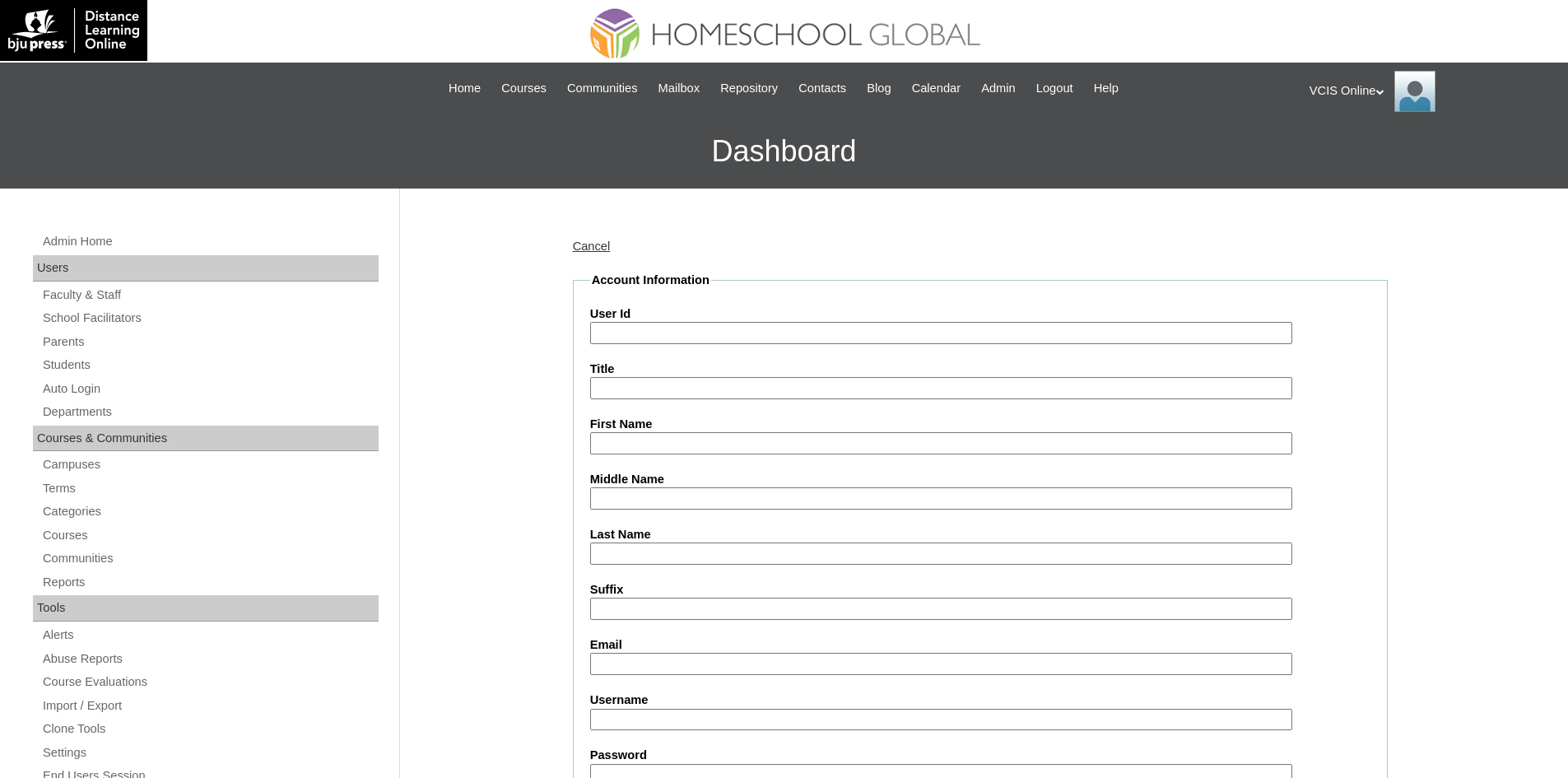
click at [606, 334] on input "User Id" at bounding box center [941, 333] width 702 height 23
paste input "VCIS021-7A-SA2025"
type input "VCIS021-7A-SA2025"
click at [663, 441] on input "First Name" at bounding box center [941, 444] width 702 height 23
click at [675, 443] on input "First Name" at bounding box center [941, 444] width 702 height 23
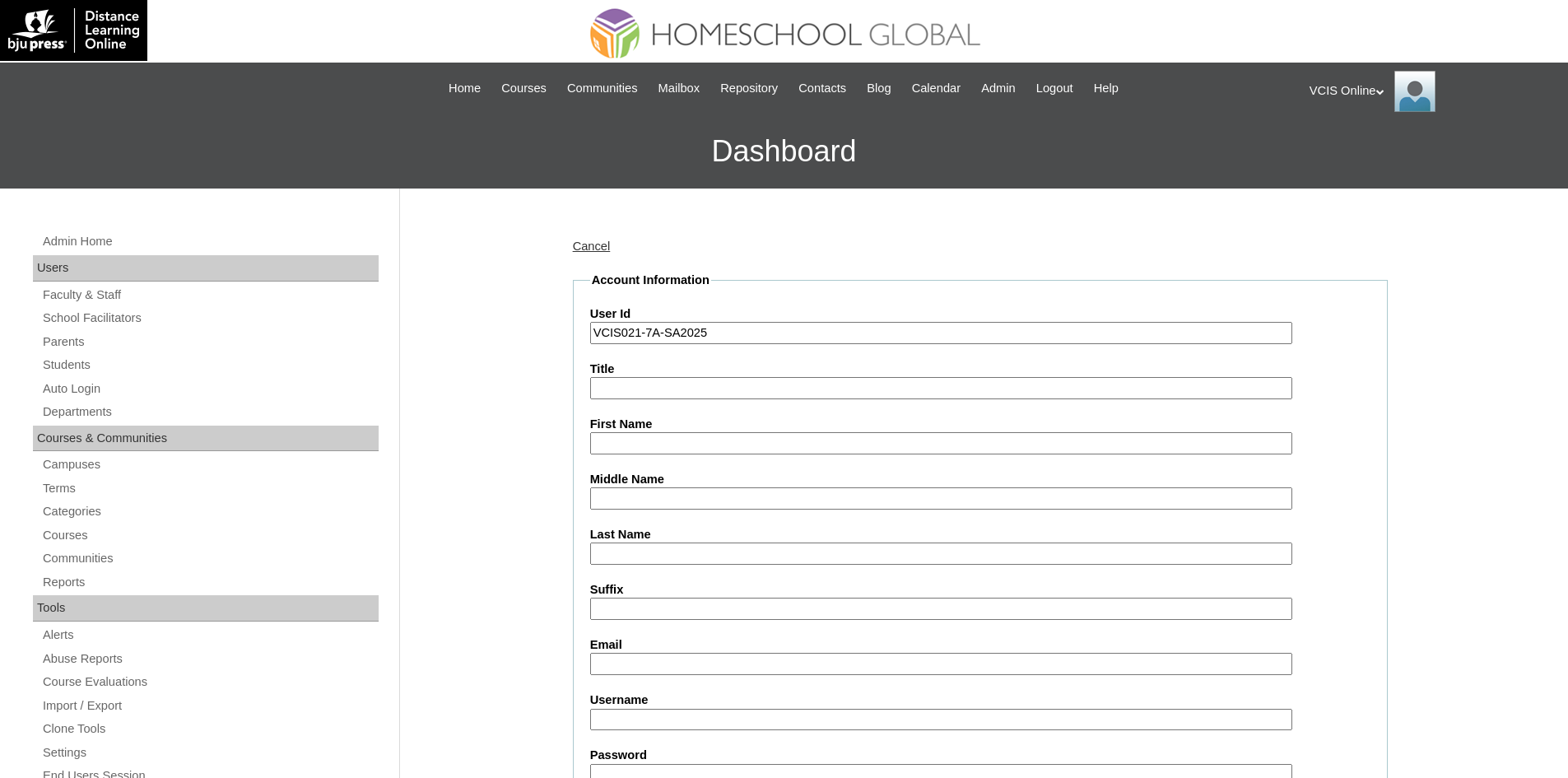
paste input "Sophia Martha Lapid Mendoza"
drag, startPoint x: 754, startPoint y: 441, endPoint x: 685, endPoint y: 441, distance: 69.0
click at [685, 441] on input "Sophia Martha Lapid Mendoza" at bounding box center [941, 444] width 702 height 23
type input "Sophia Martha"
click at [649, 503] on input "Middle Name" at bounding box center [941, 499] width 702 height 23
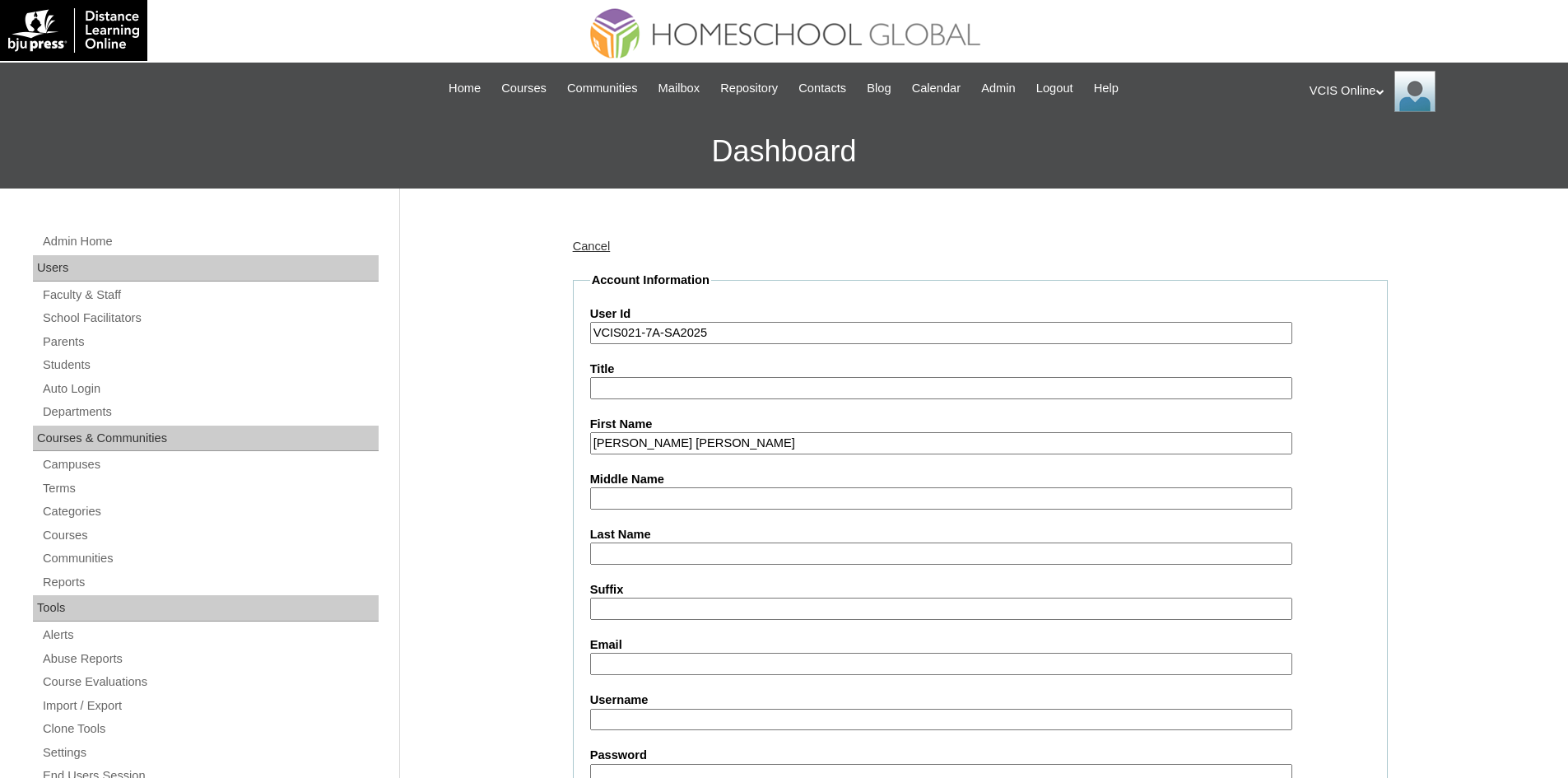
paste input "Lapid Mendoza"
drag, startPoint x: 706, startPoint y: 497, endPoint x: 628, endPoint y: 496, distance: 78.0
click at [628, 496] on input "Lapid Mendoza" at bounding box center [941, 499] width 702 height 23
type input "Lapid"
click at [622, 554] on input "Last Name" at bounding box center [941, 554] width 702 height 23
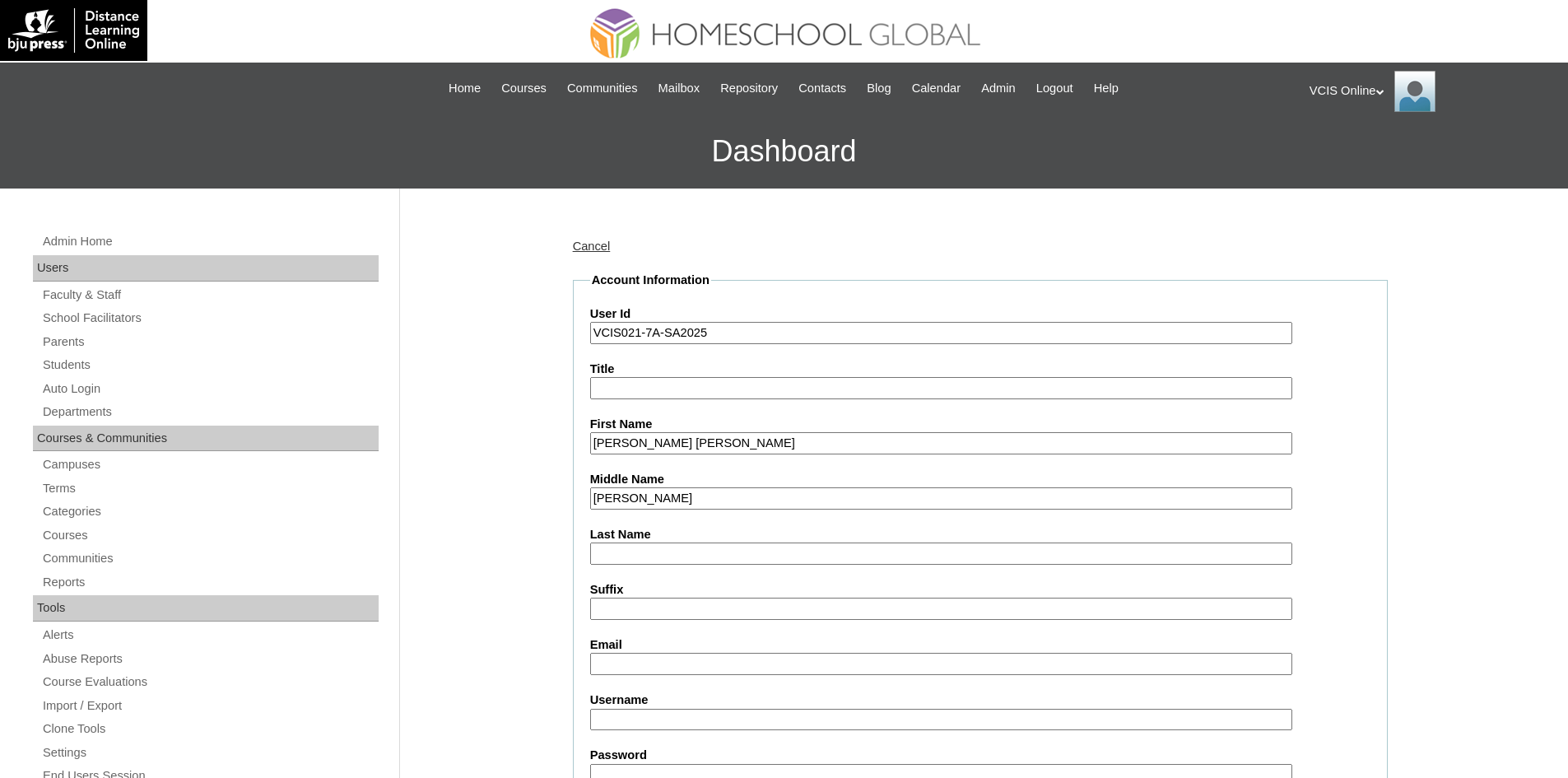
paste input "Mendoza"
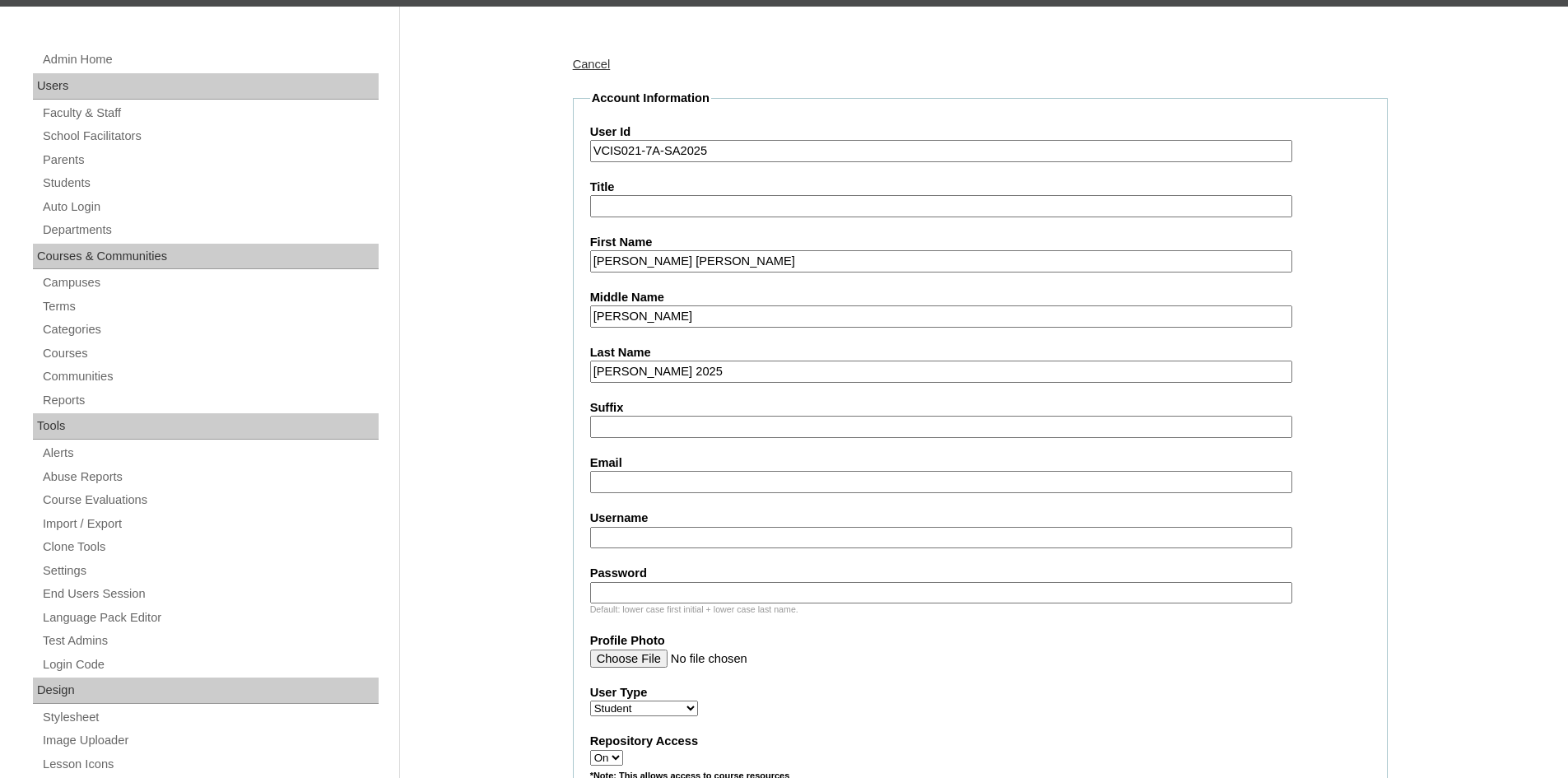
scroll to position [247, 0]
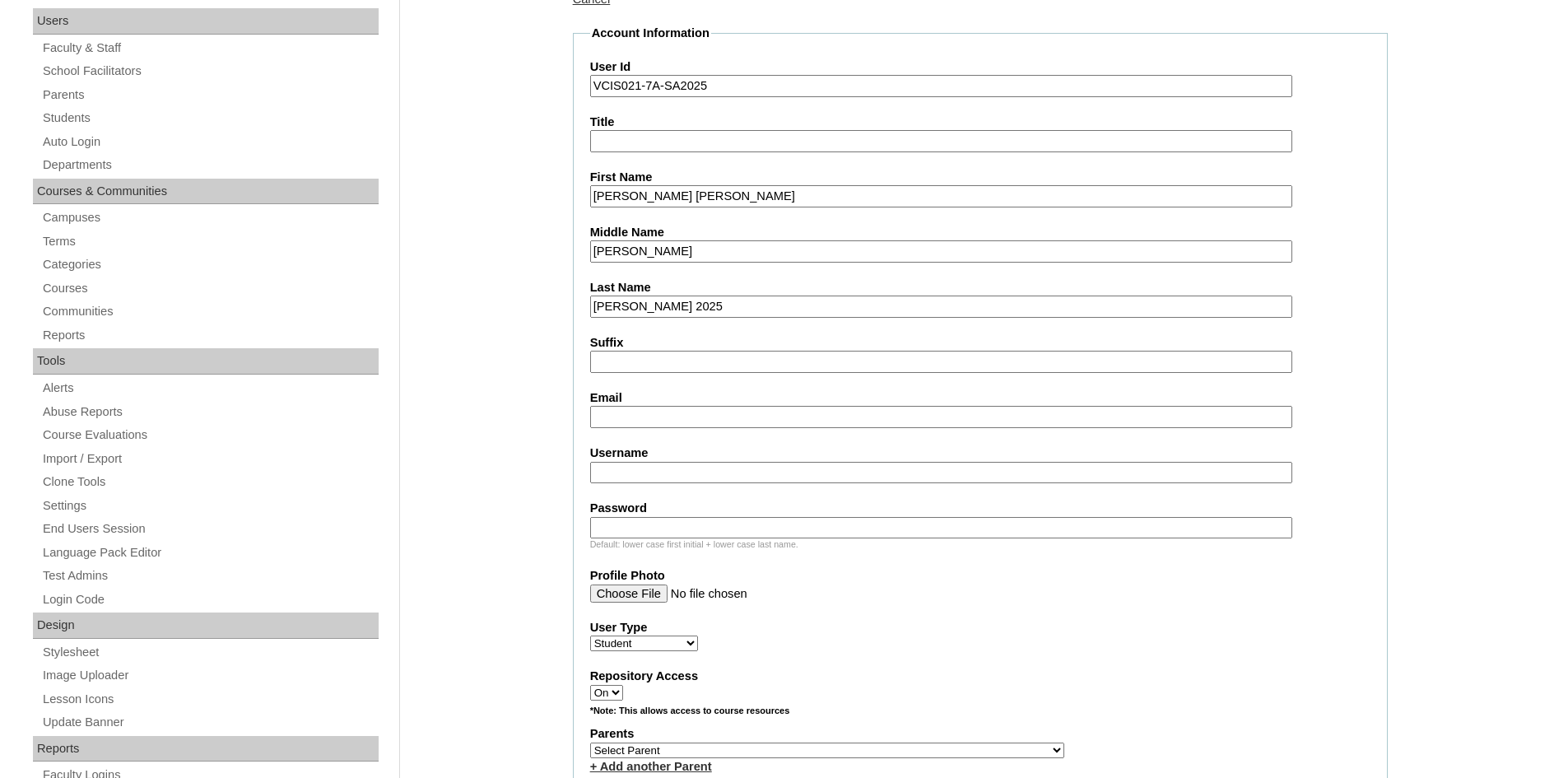
type input "Mendoza 2025"
click at [610, 415] on input "Email" at bounding box center [941, 416] width 702 height 23
click at [648, 411] on input "Email" at bounding box center [941, 416] width 702 height 23
paste input "drcarepharmacy88@gmail.com"
type input "drcarepharmacy88@gmail.com"
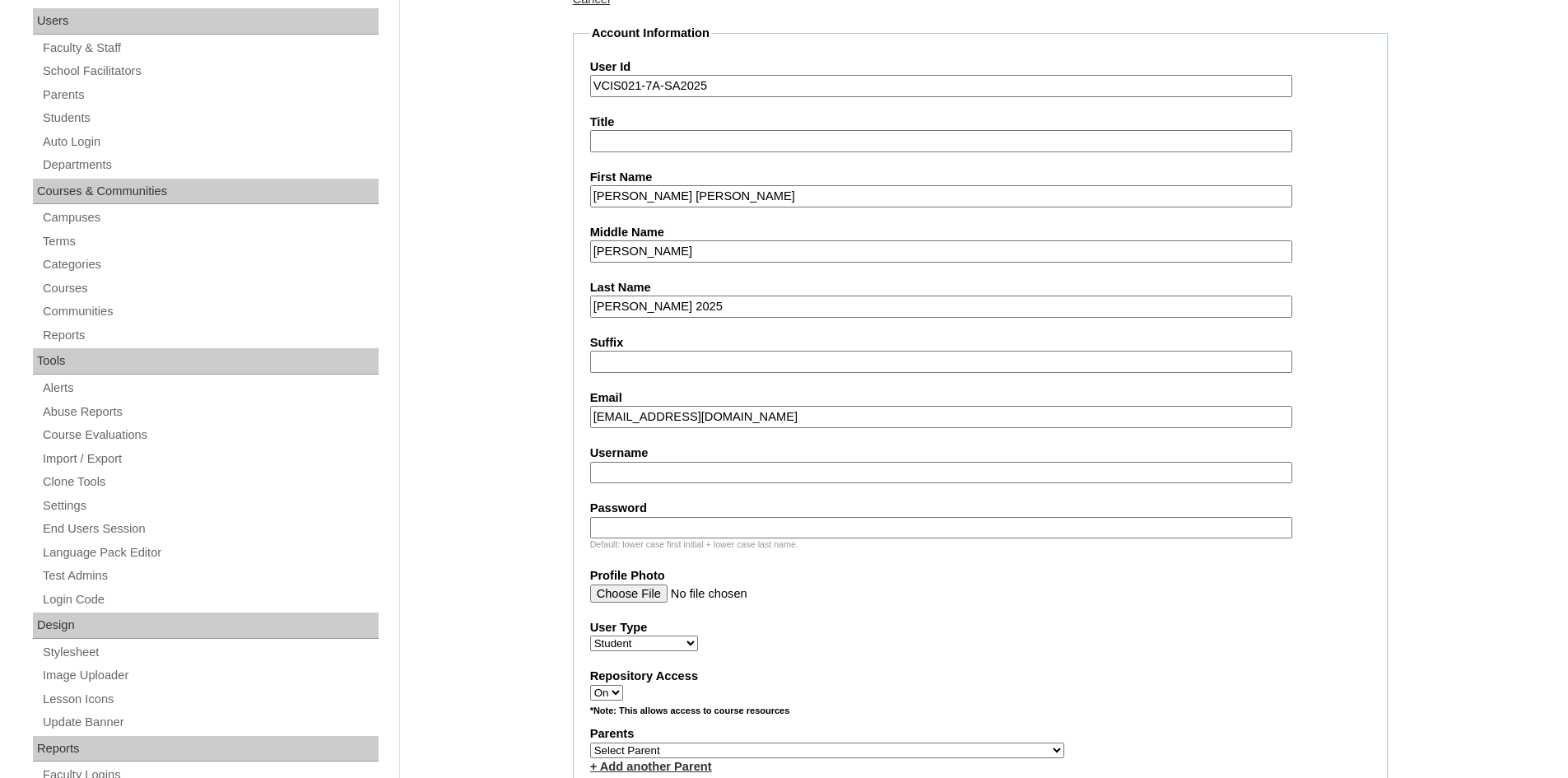
click at [661, 471] on input "Username" at bounding box center [941, 472] width 702 height 23
paste input "smmendoza2025"
type input "smmendoza2025"
click at [657, 532] on input "Password" at bounding box center [941, 528] width 702 height 23
paste input "LsR45aY"
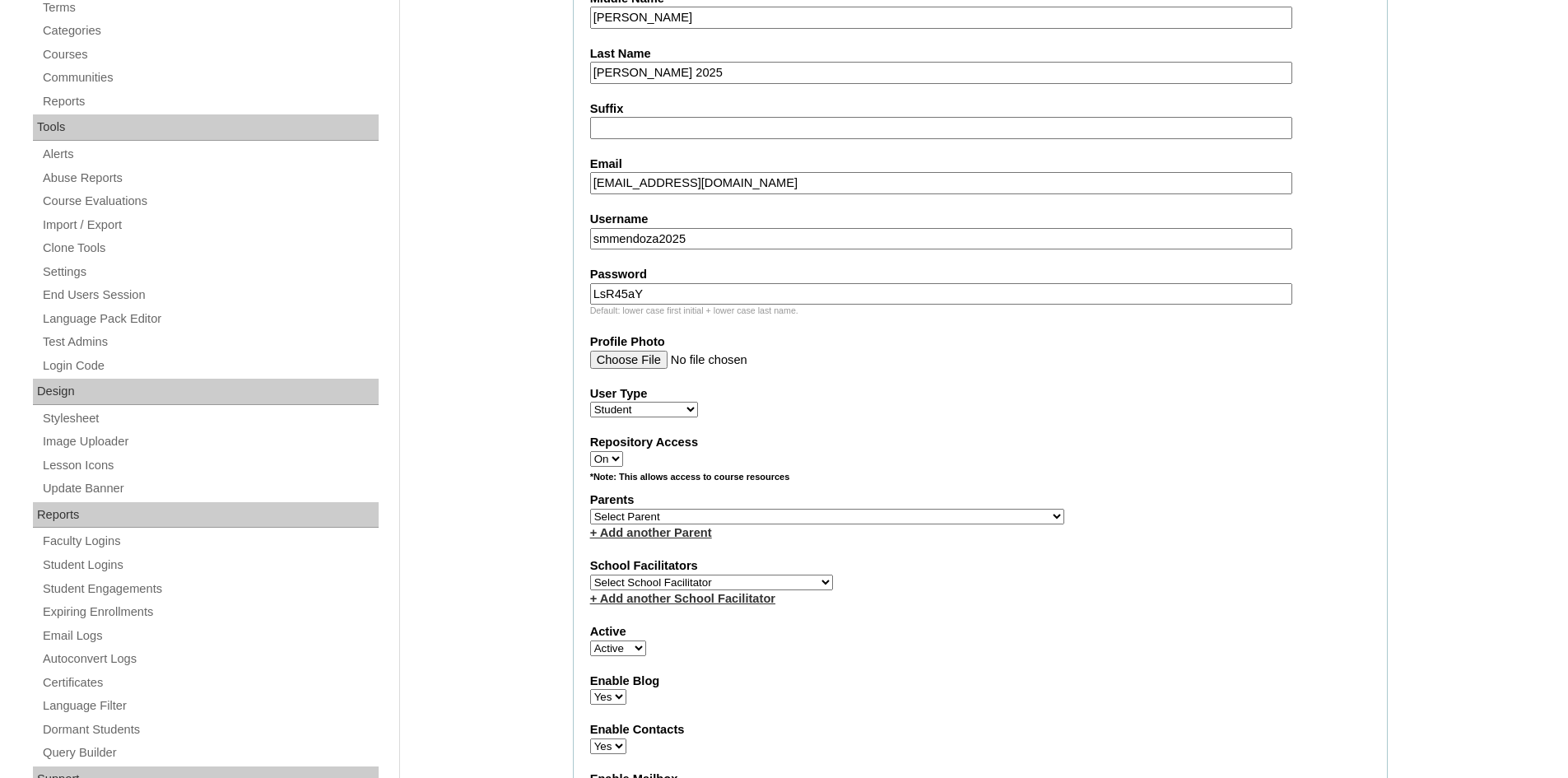
scroll to position [576, 0]
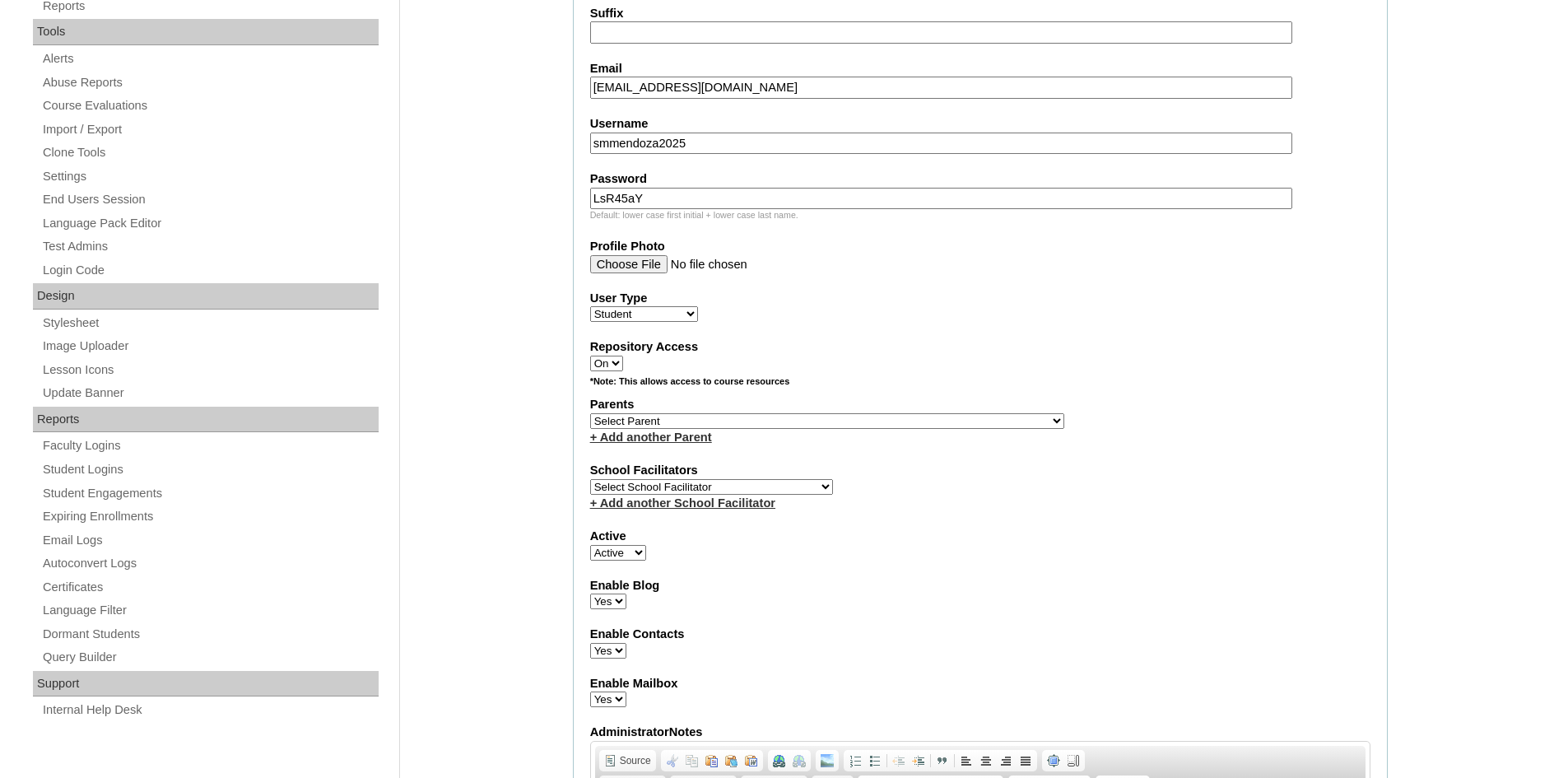
type input "LsR45aY"
click at [659, 420] on select "Select Parent , , , , , , , , , , , , , , , , , , , , , , , , , , , , , , , , ,…" at bounding box center [827, 421] width 474 height 15
select select "43461"
click at [590, 414] on select "Select Parent , , , , , , , , , , , , , , , , , , , , , , , , , , , , , , , , ,…" at bounding box center [827, 421] width 474 height 15
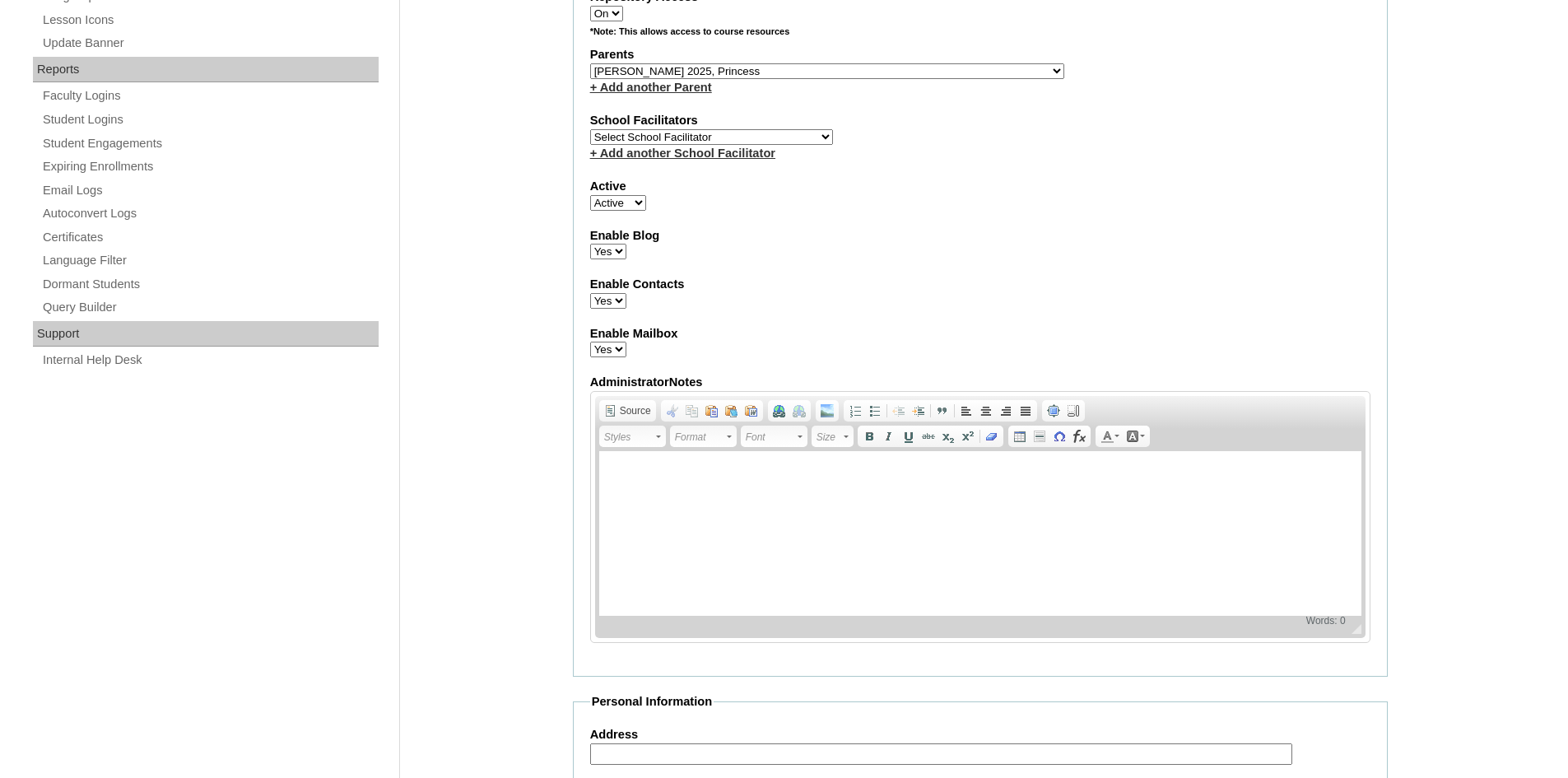
scroll to position [988, 0]
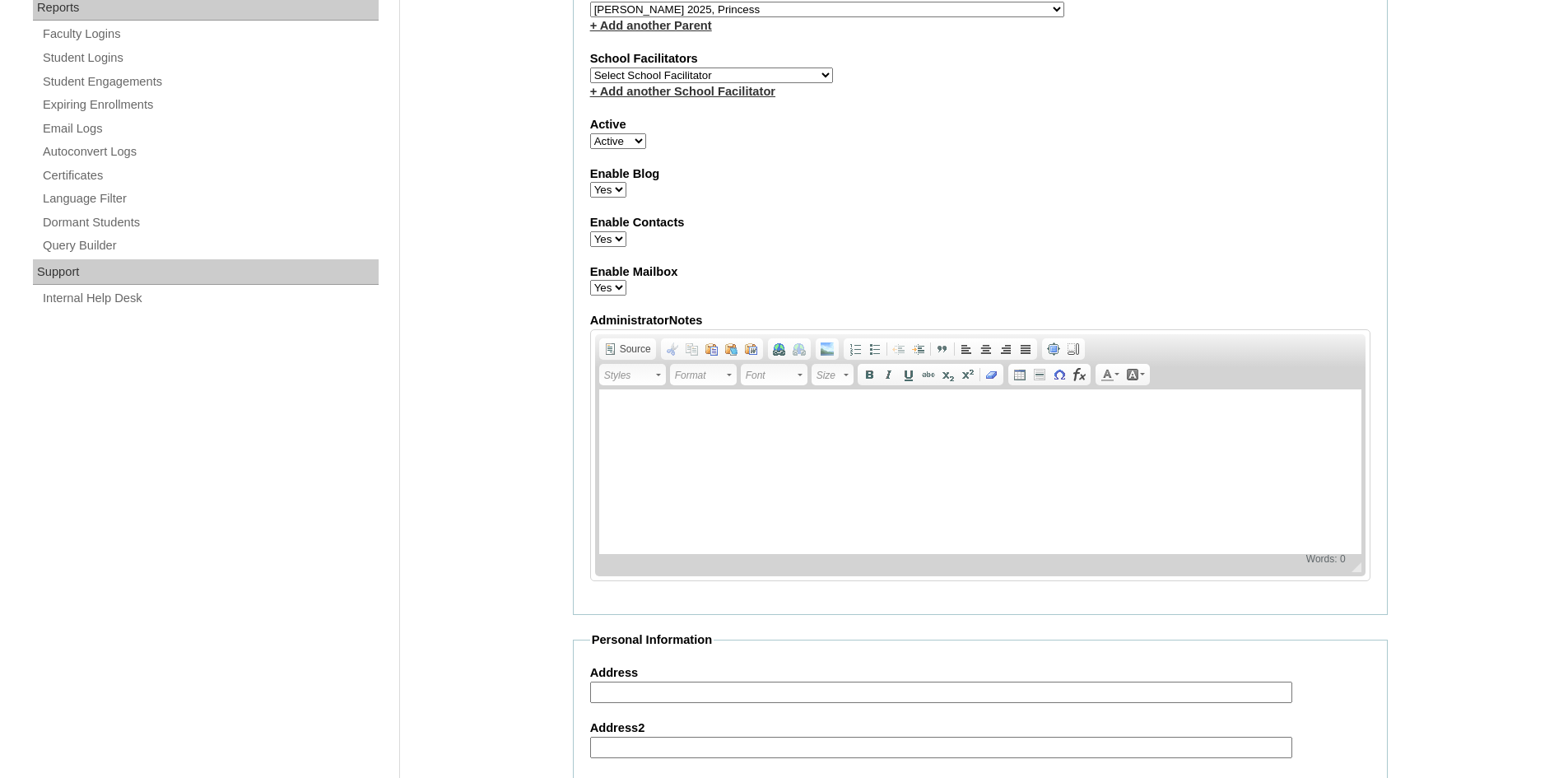
click at [731, 65] on label "School Facilitators" at bounding box center [980, 59] width 780 height 17
click at [728, 76] on select "Select School Facilitator Norman Añain Ruffa Abadijas Mary Abella Gloryfe Abion…" at bounding box center [711, 75] width 242 height 15
select select "39291"
click at [590, 68] on select "Select School Facilitator Norman Añain Ruffa Abadijas Mary Abella Gloryfe Abion…" at bounding box center [711, 75] width 242 height 15
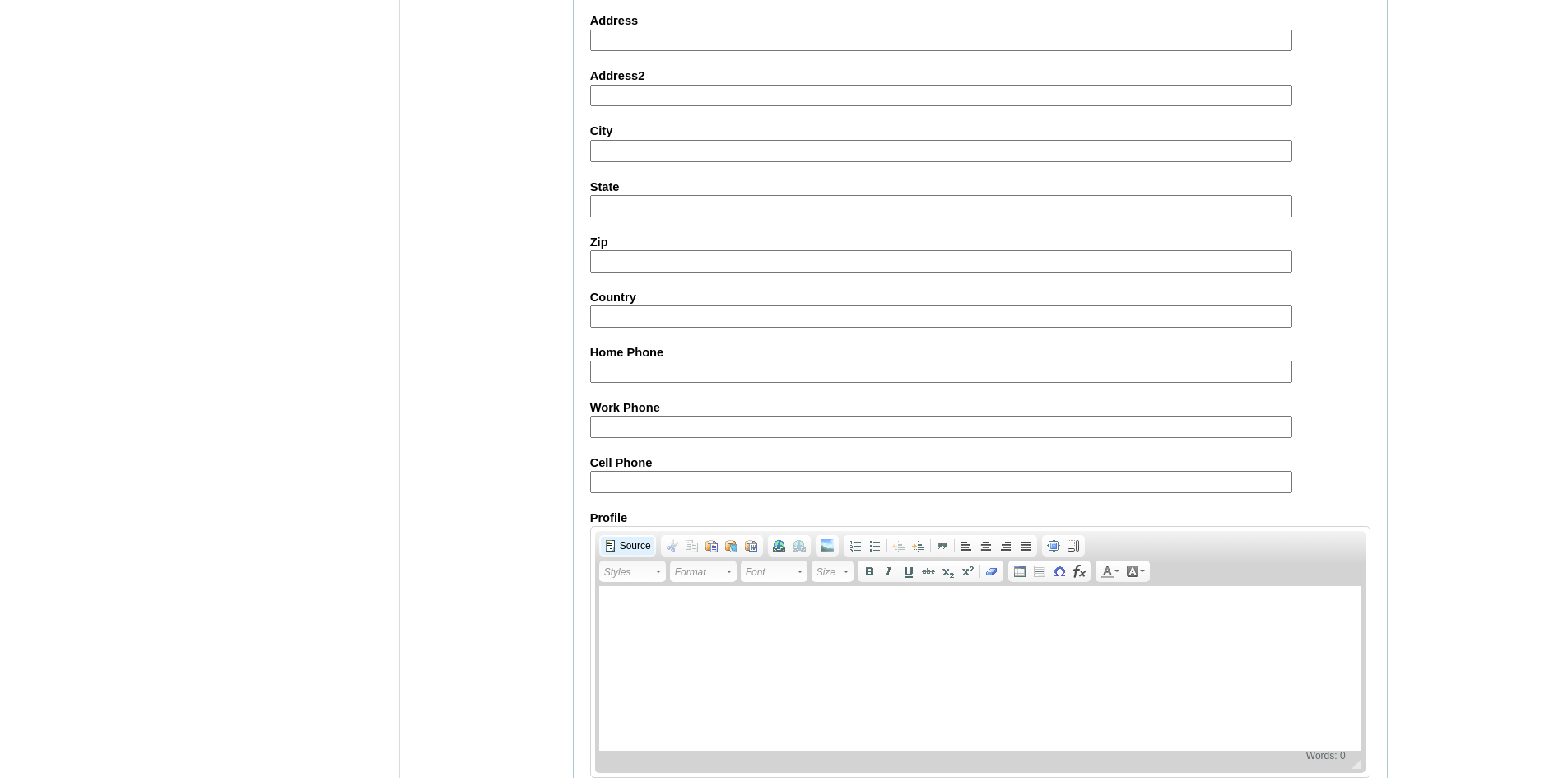
scroll to position [1728, 0]
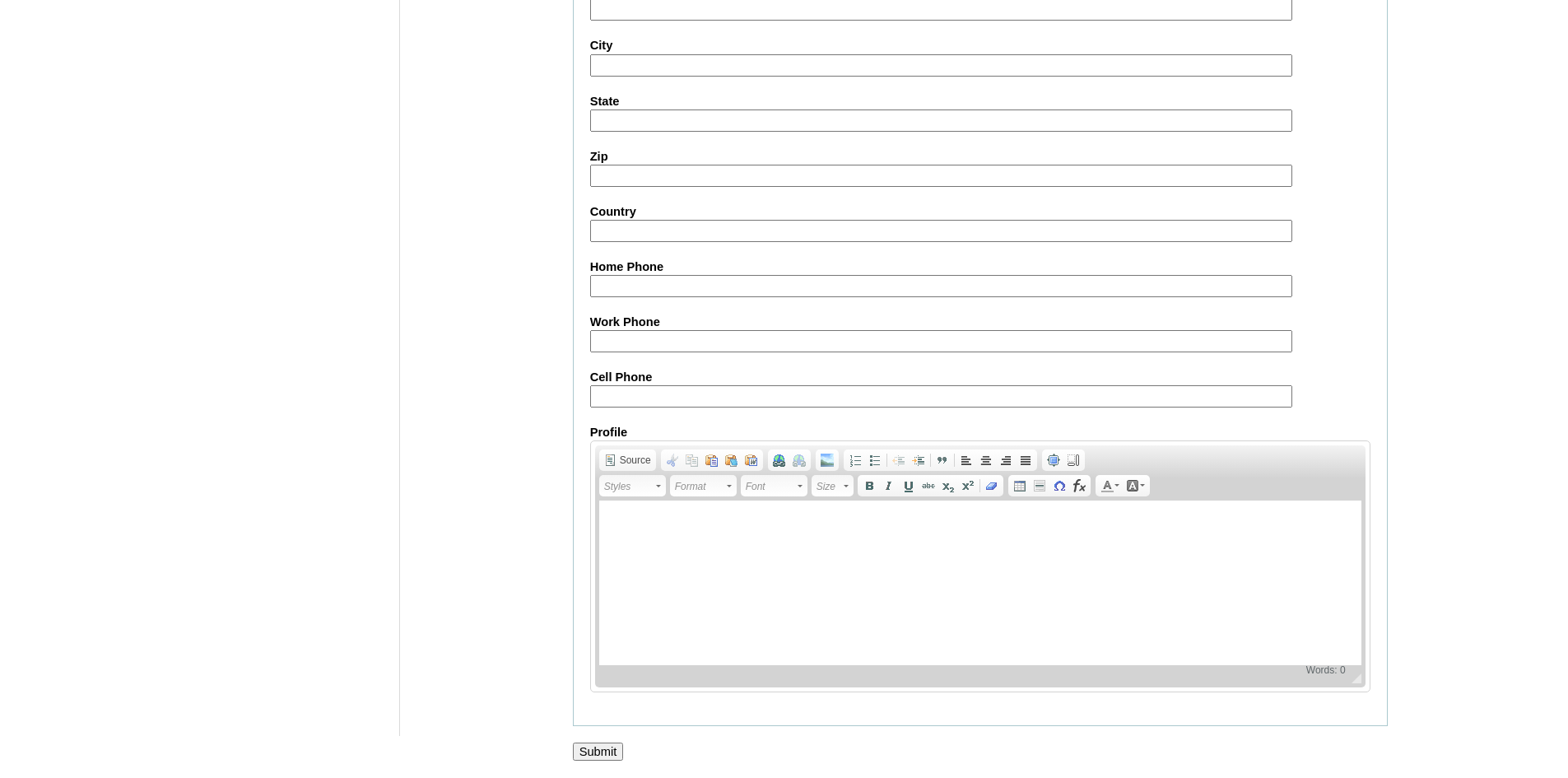
click at [611, 754] on input "Submit" at bounding box center [598, 752] width 51 height 18
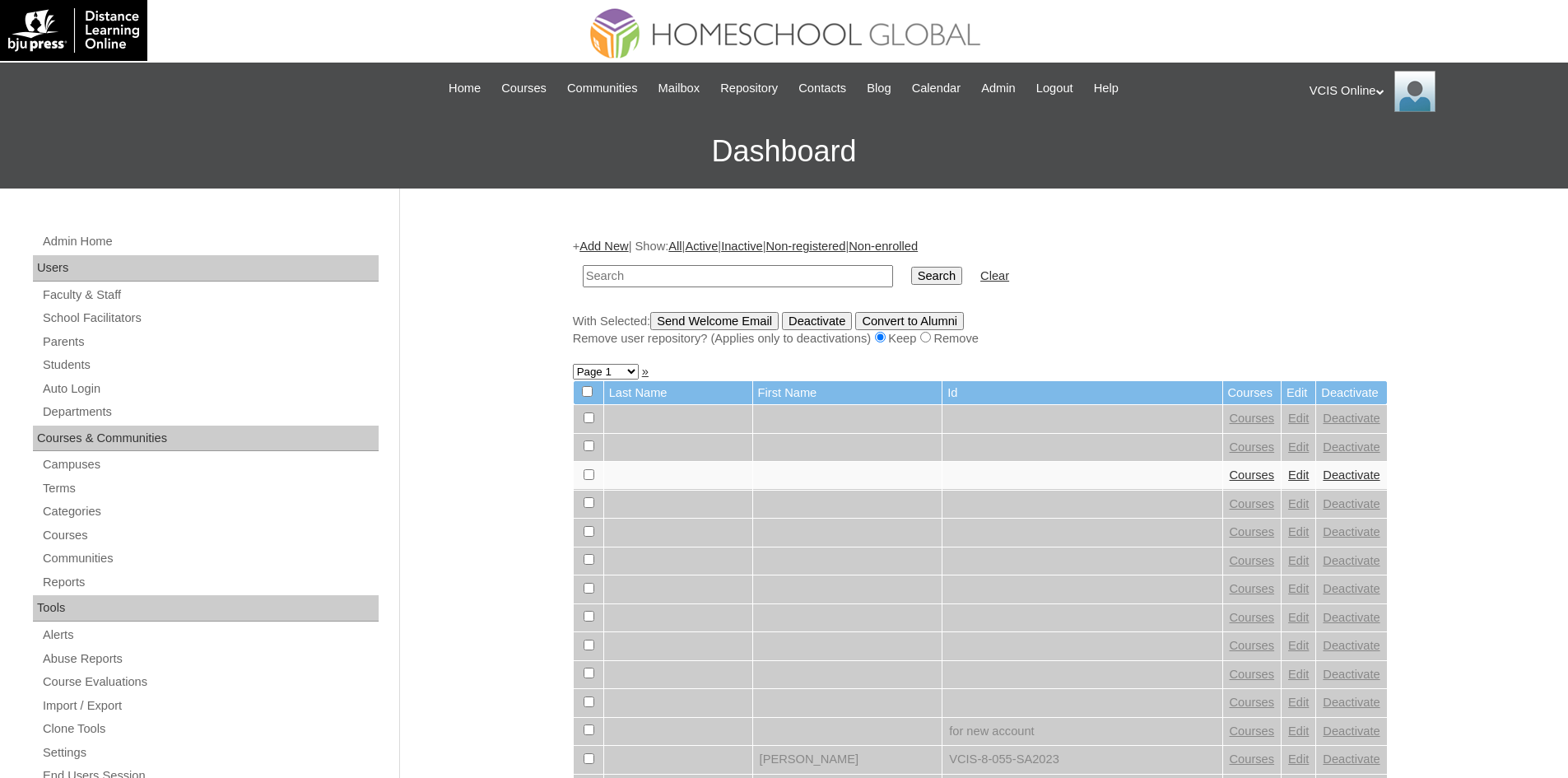
click at [666, 272] on input "text" at bounding box center [738, 276] width 310 height 23
paste input "VCIS021-7A-SA2025"
type input "VCIS021-7A-SA2025"
click at [911, 267] on input "Search" at bounding box center [936, 276] width 51 height 18
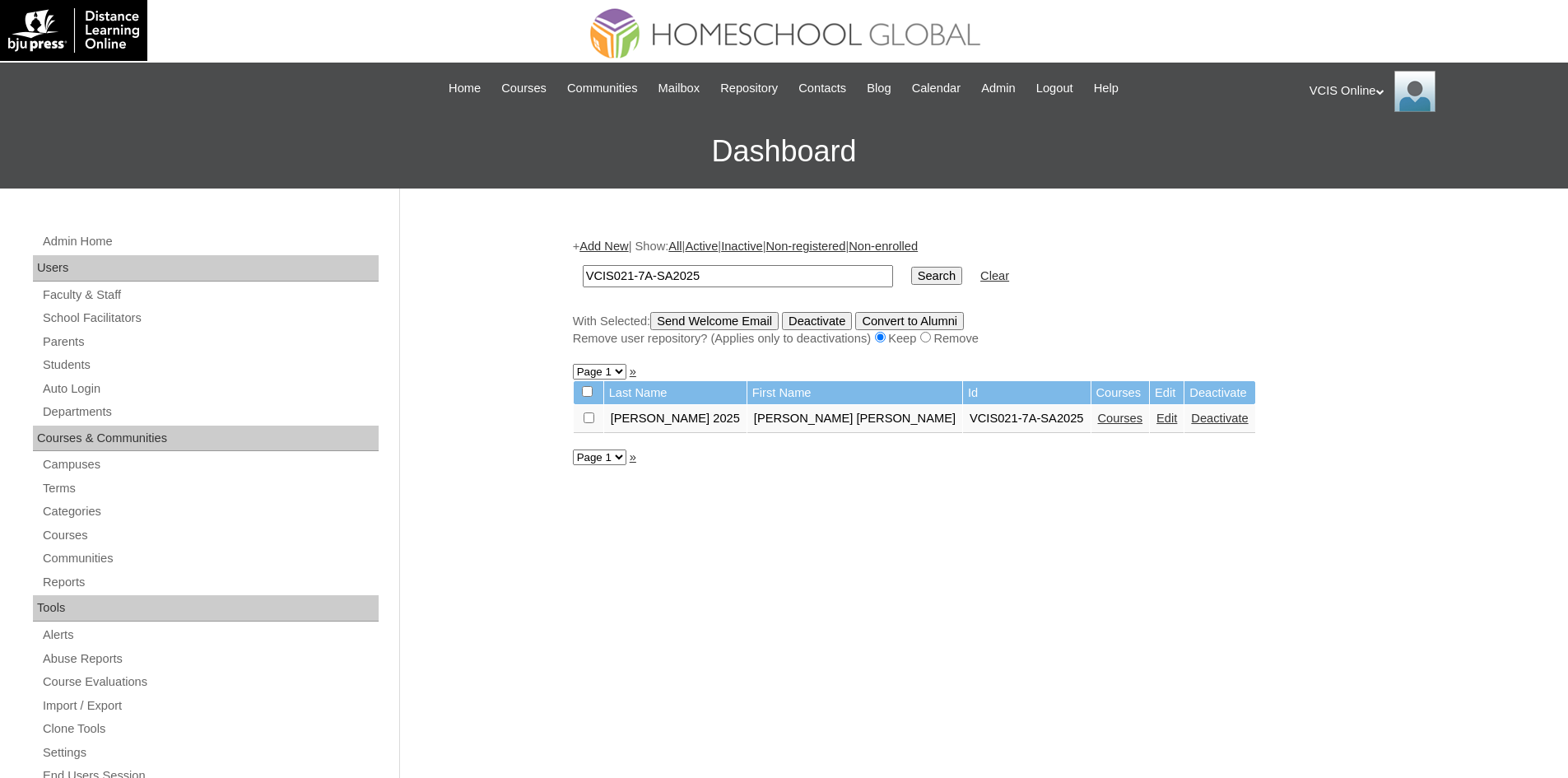
click at [1099, 423] on link "Courses" at bounding box center [1121, 418] width 45 height 14
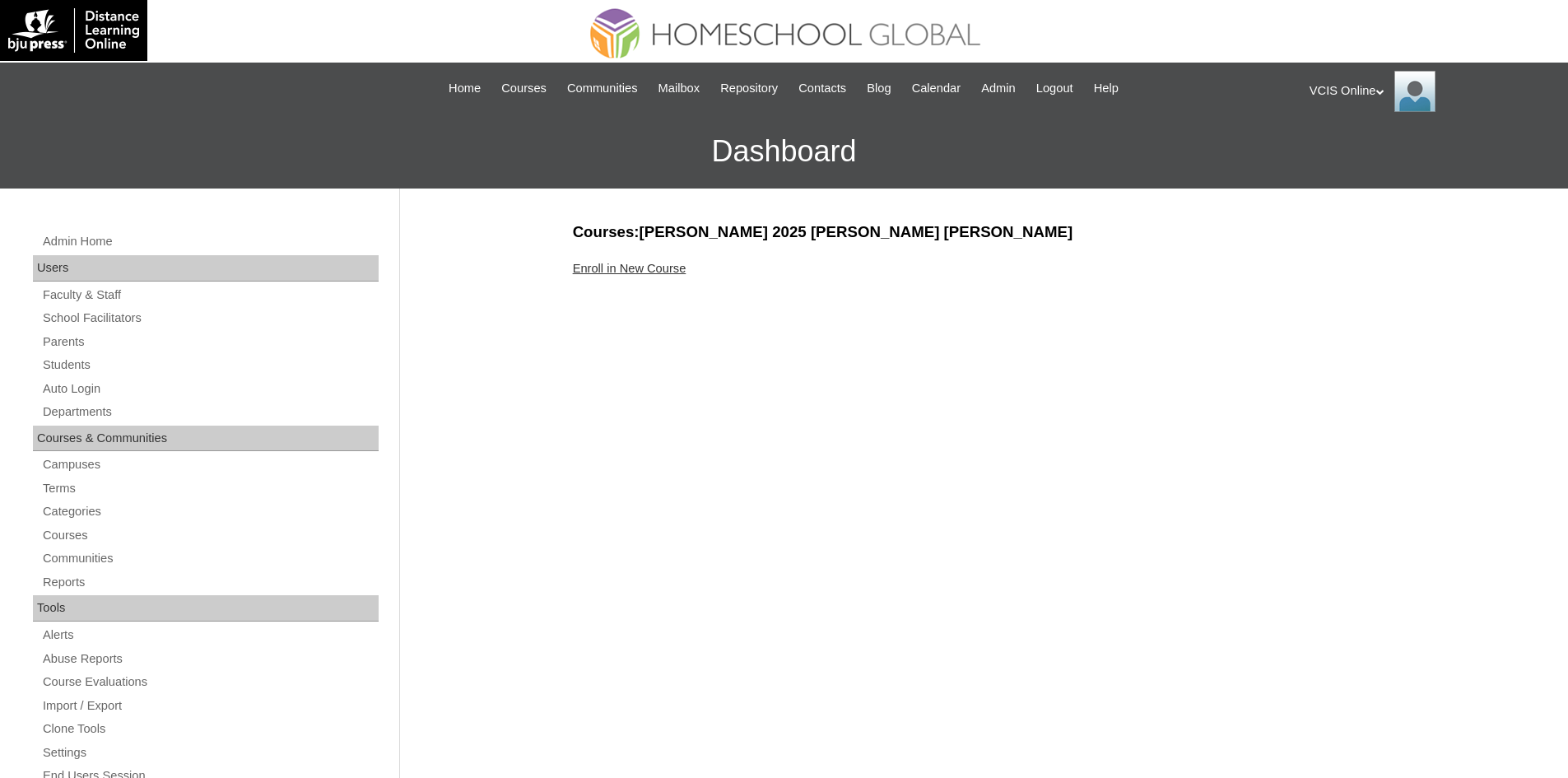
click at [596, 262] on link "Enroll in New Course" at bounding box center [630, 269] width 114 height 14
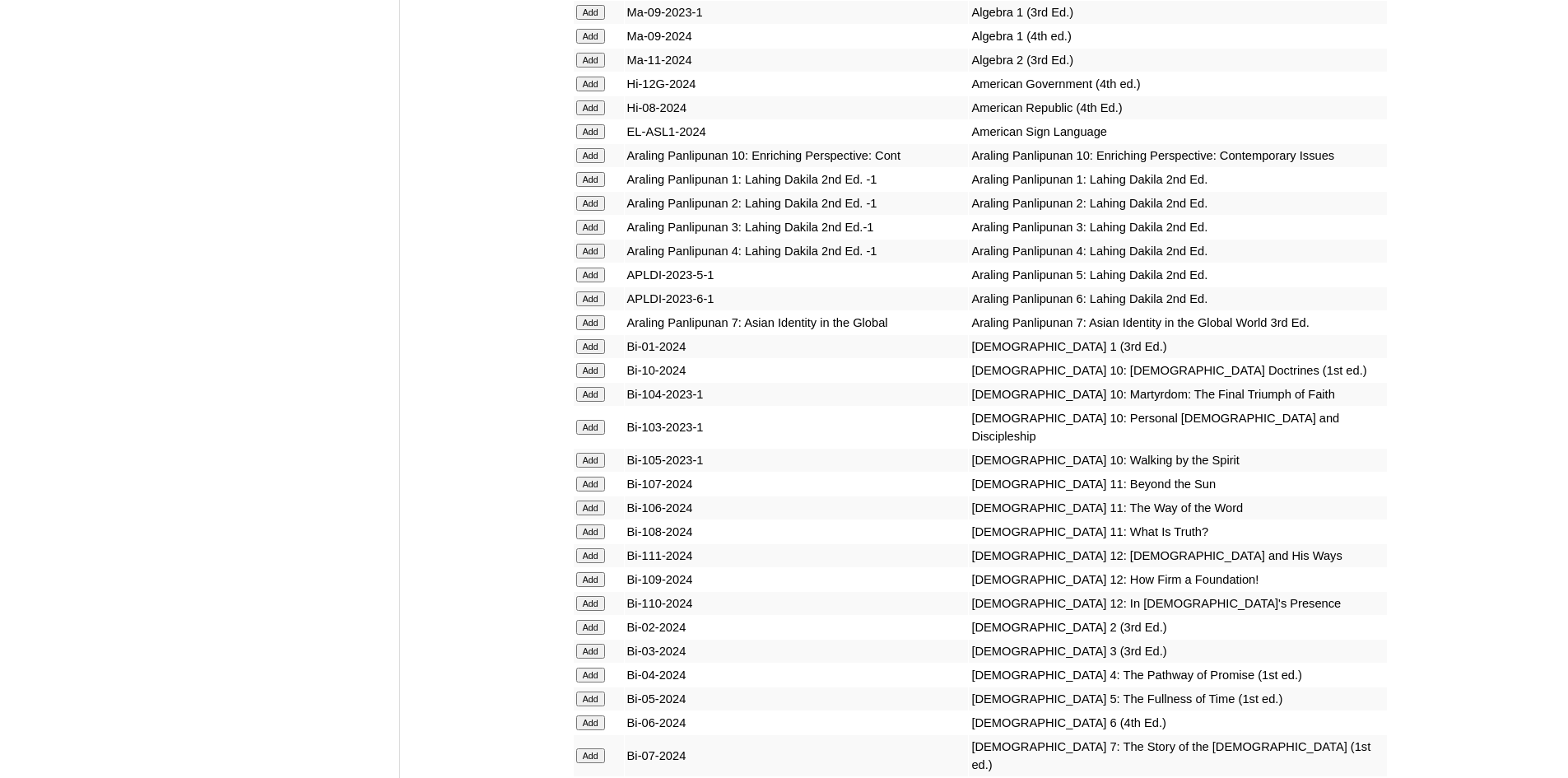
scroll to position [3706, 0]
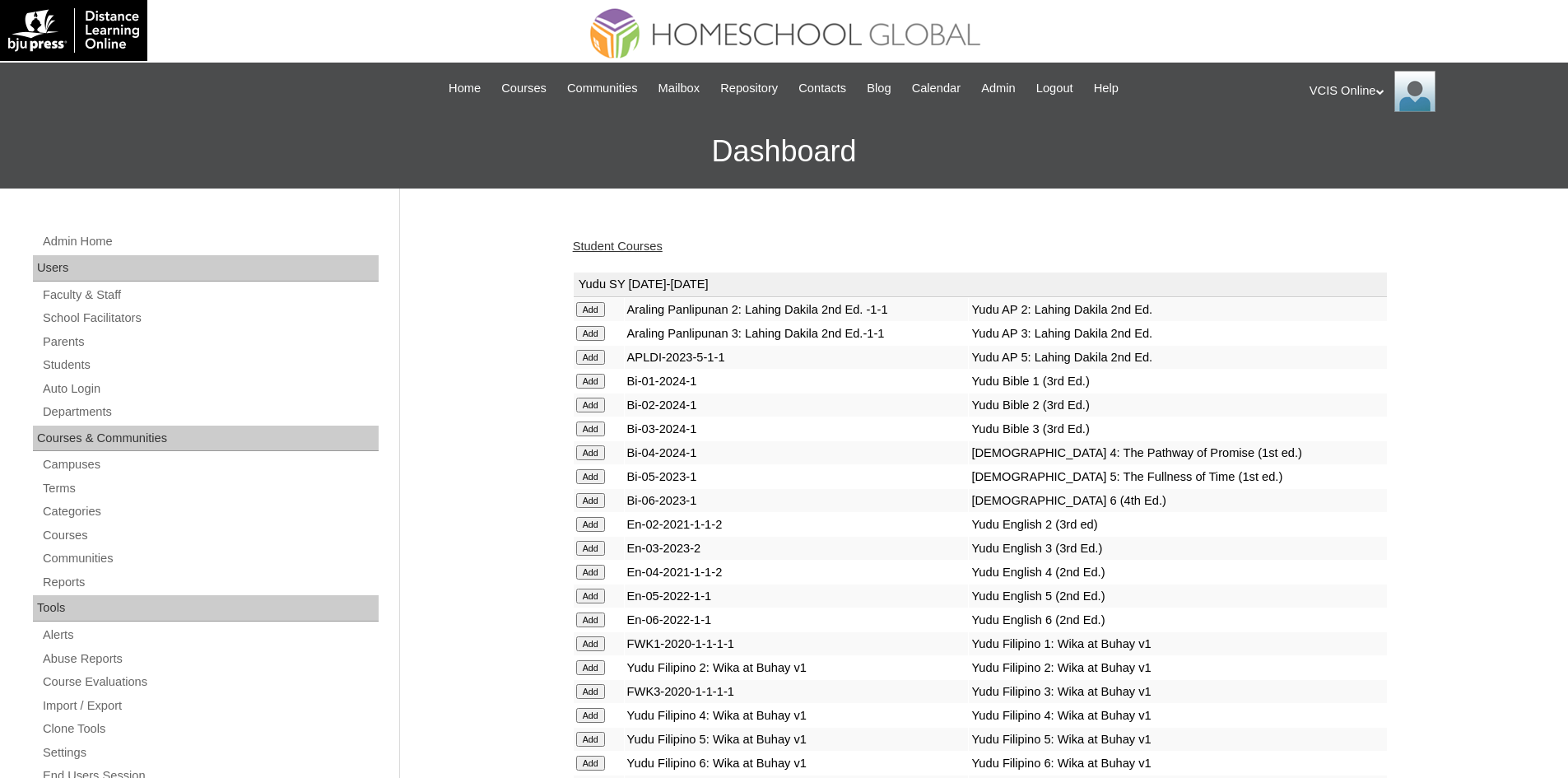
scroll to position [4128, 0]
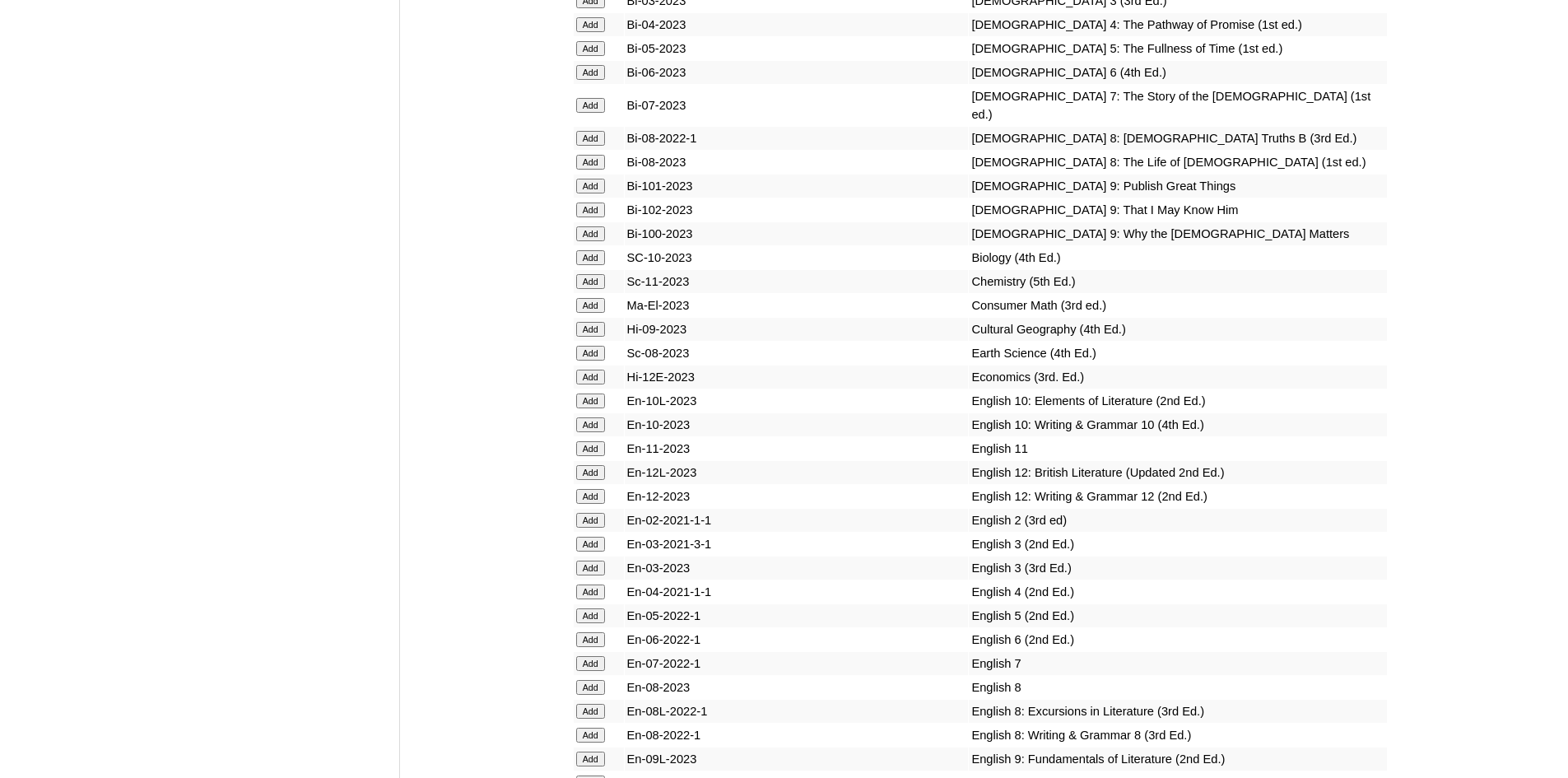
scroll to position [4367, 0]
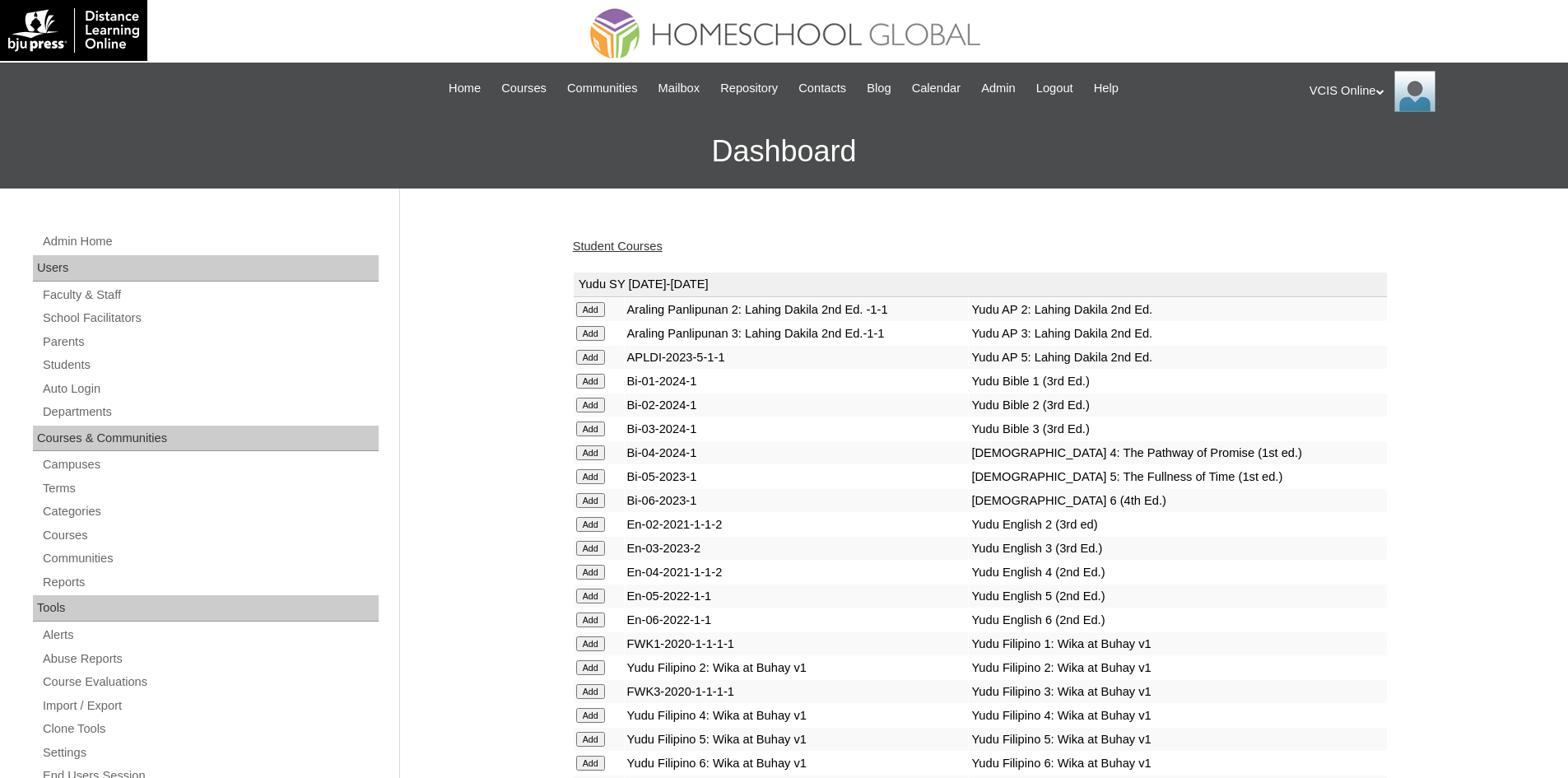
scroll to position [4677, 0]
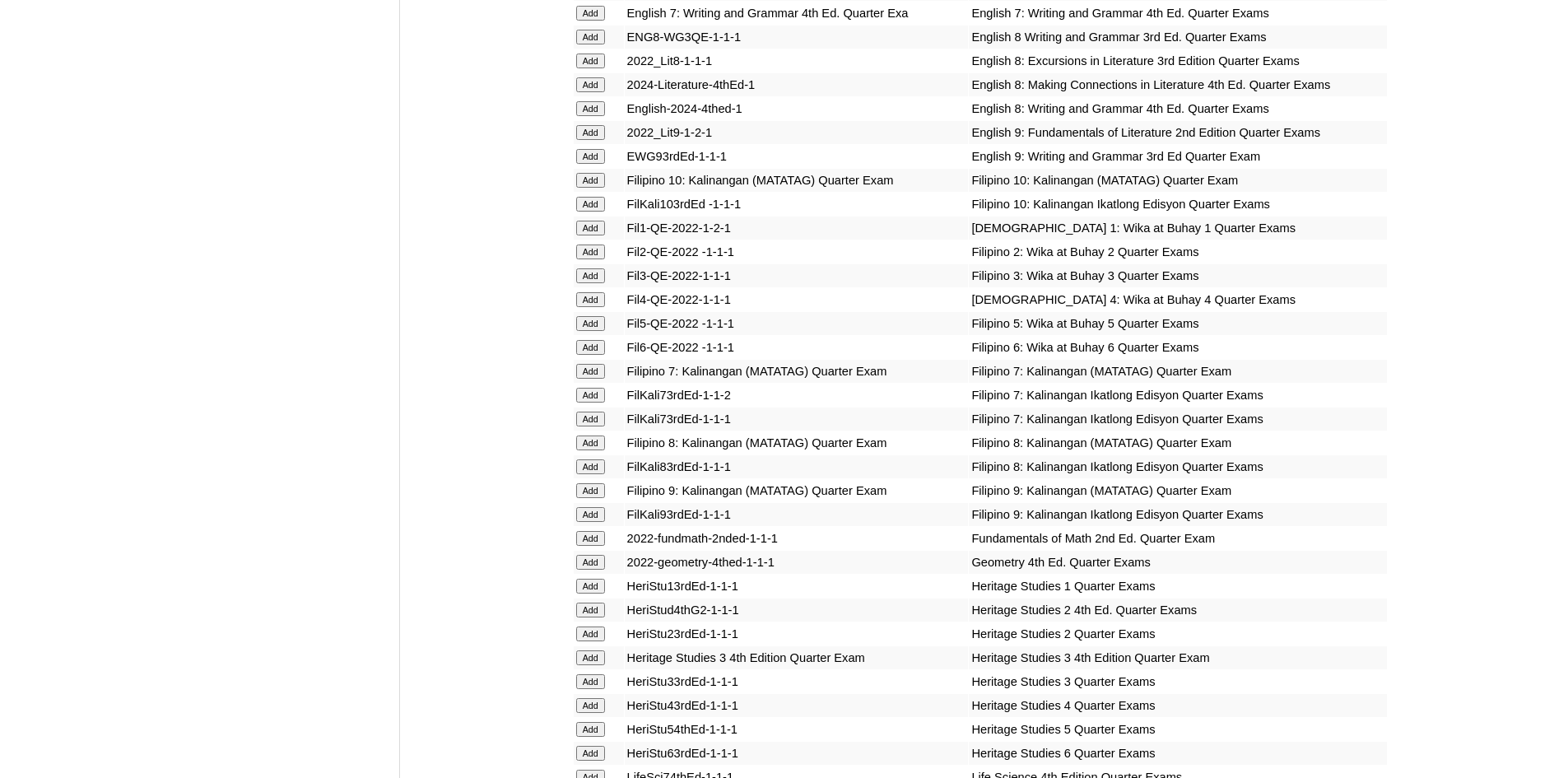
scroll to position [4964, 0]
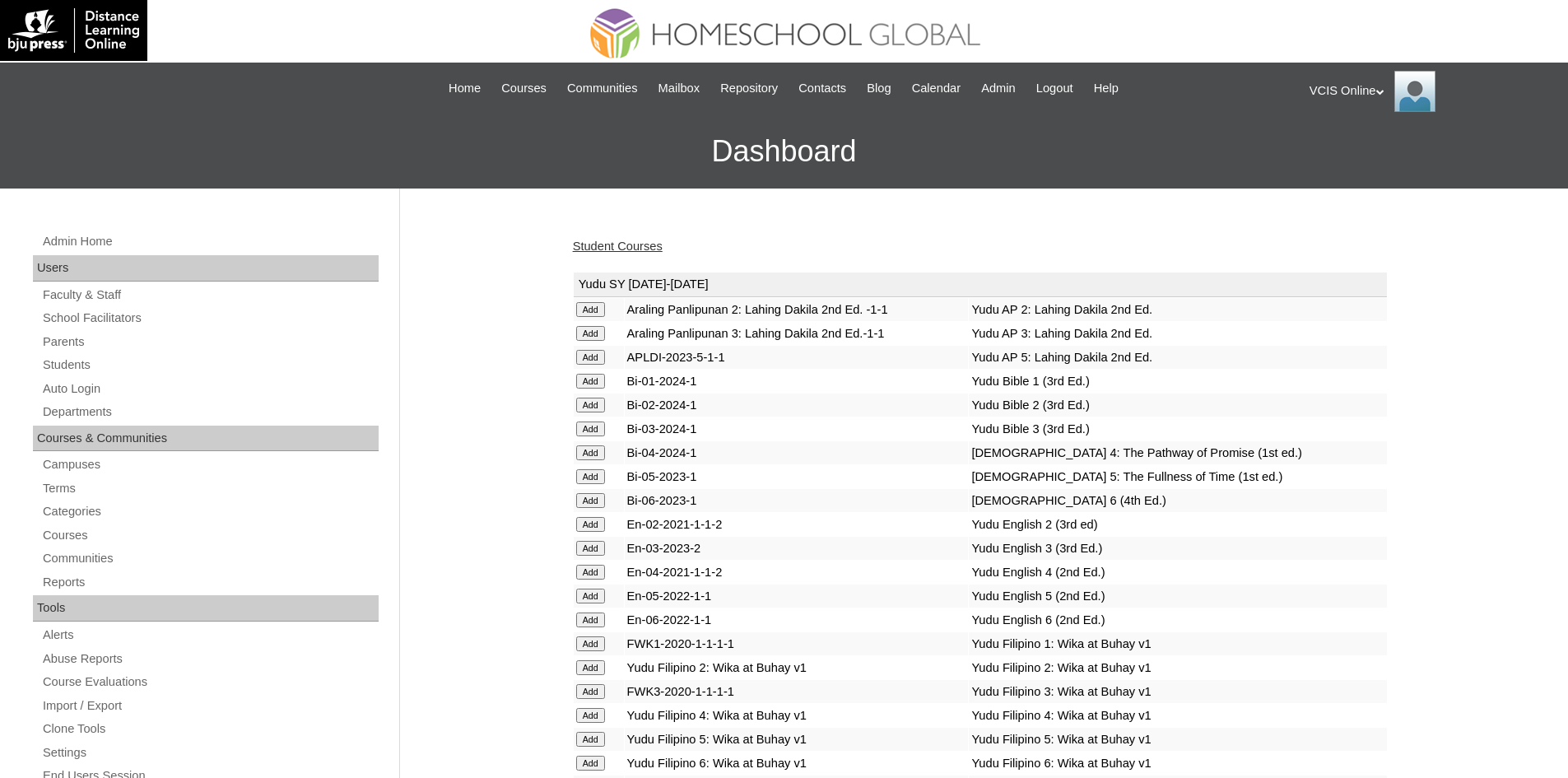
click at [643, 247] on link "Student Courses" at bounding box center [618, 246] width 90 height 14
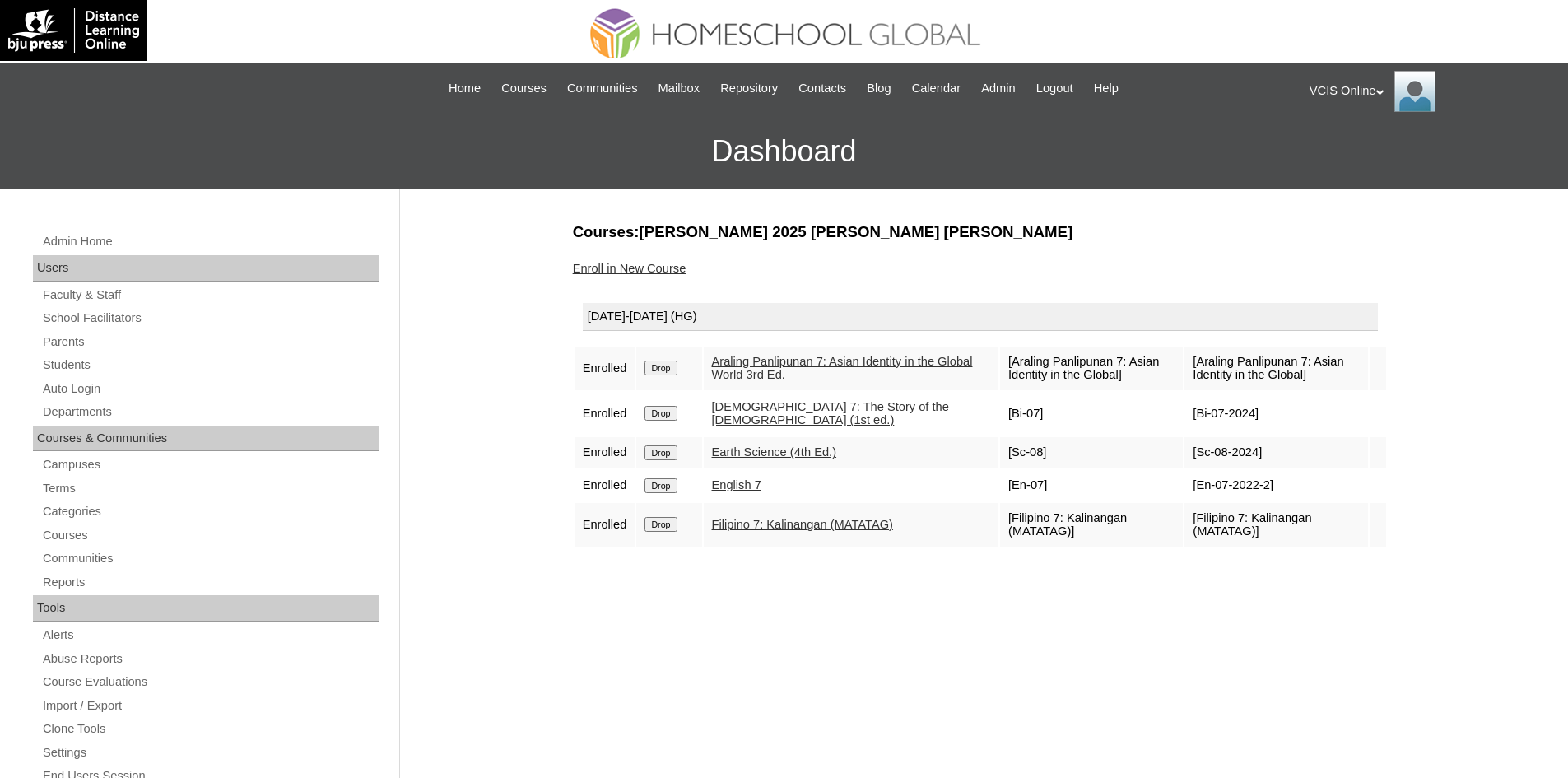
click at [634, 270] on link "Enroll in New Course" at bounding box center [630, 269] width 114 height 14
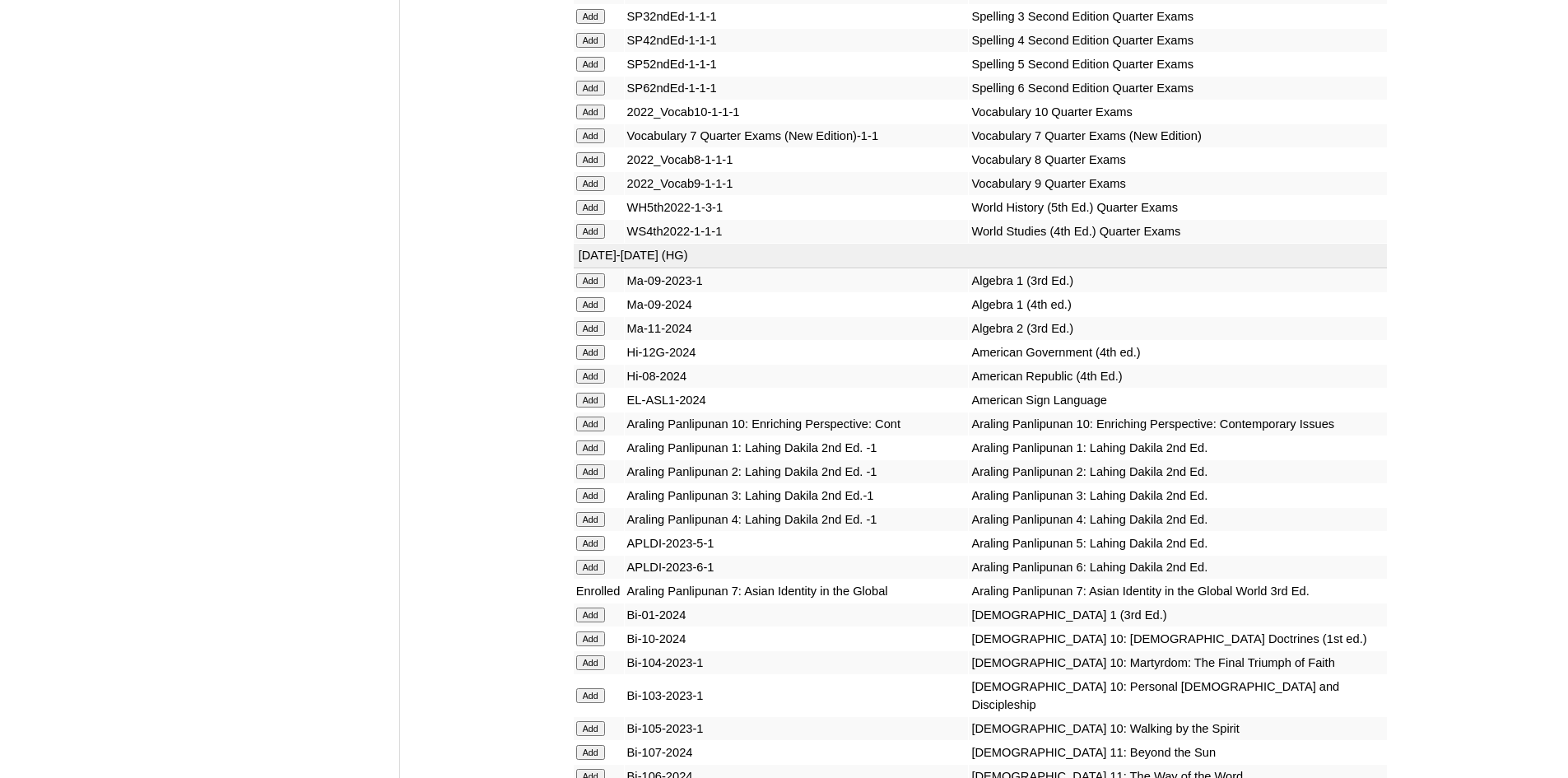
scroll to position [6205, 0]
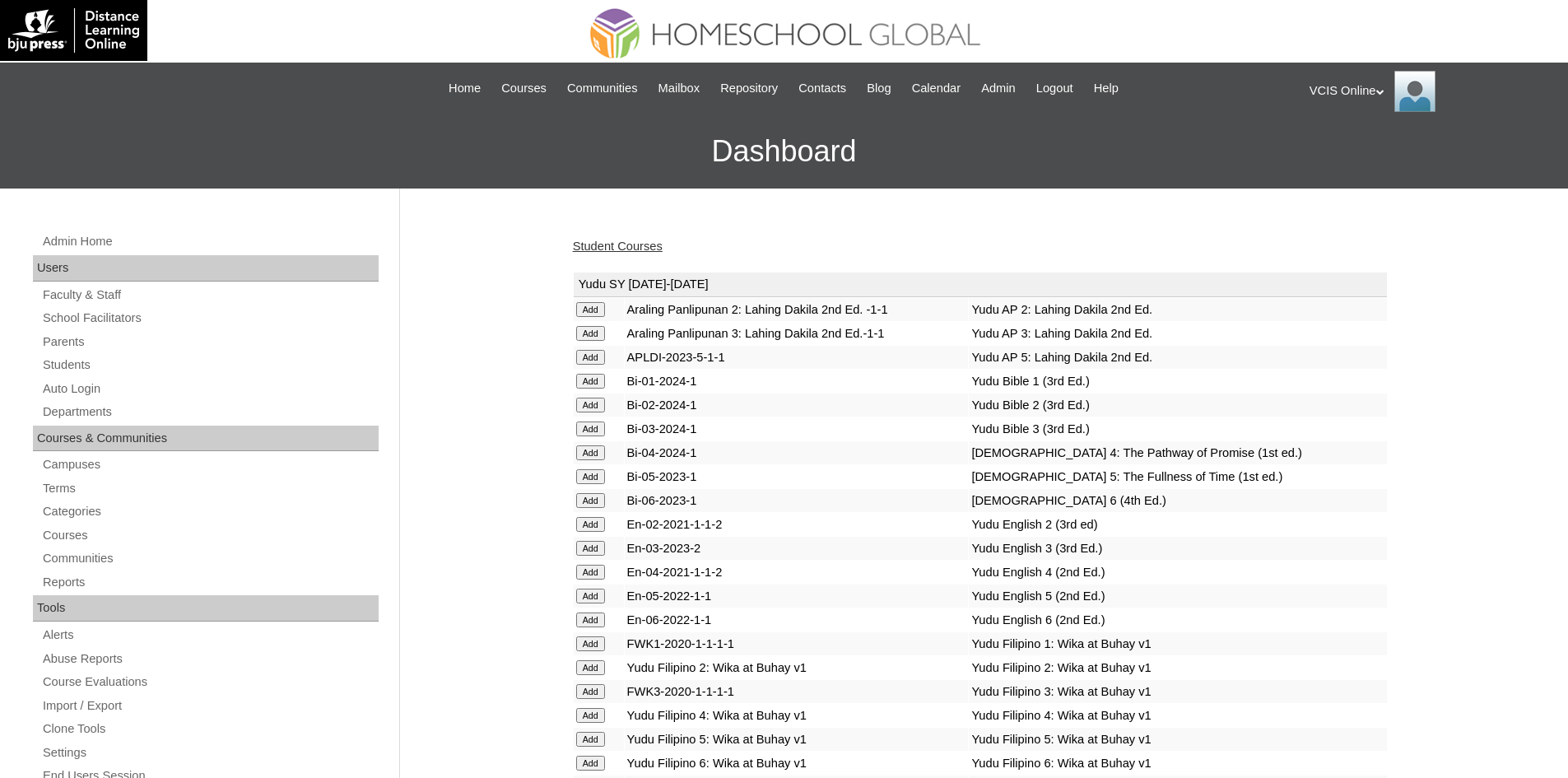
click at [619, 251] on link "Student Courses" at bounding box center [618, 246] width 90 height 14
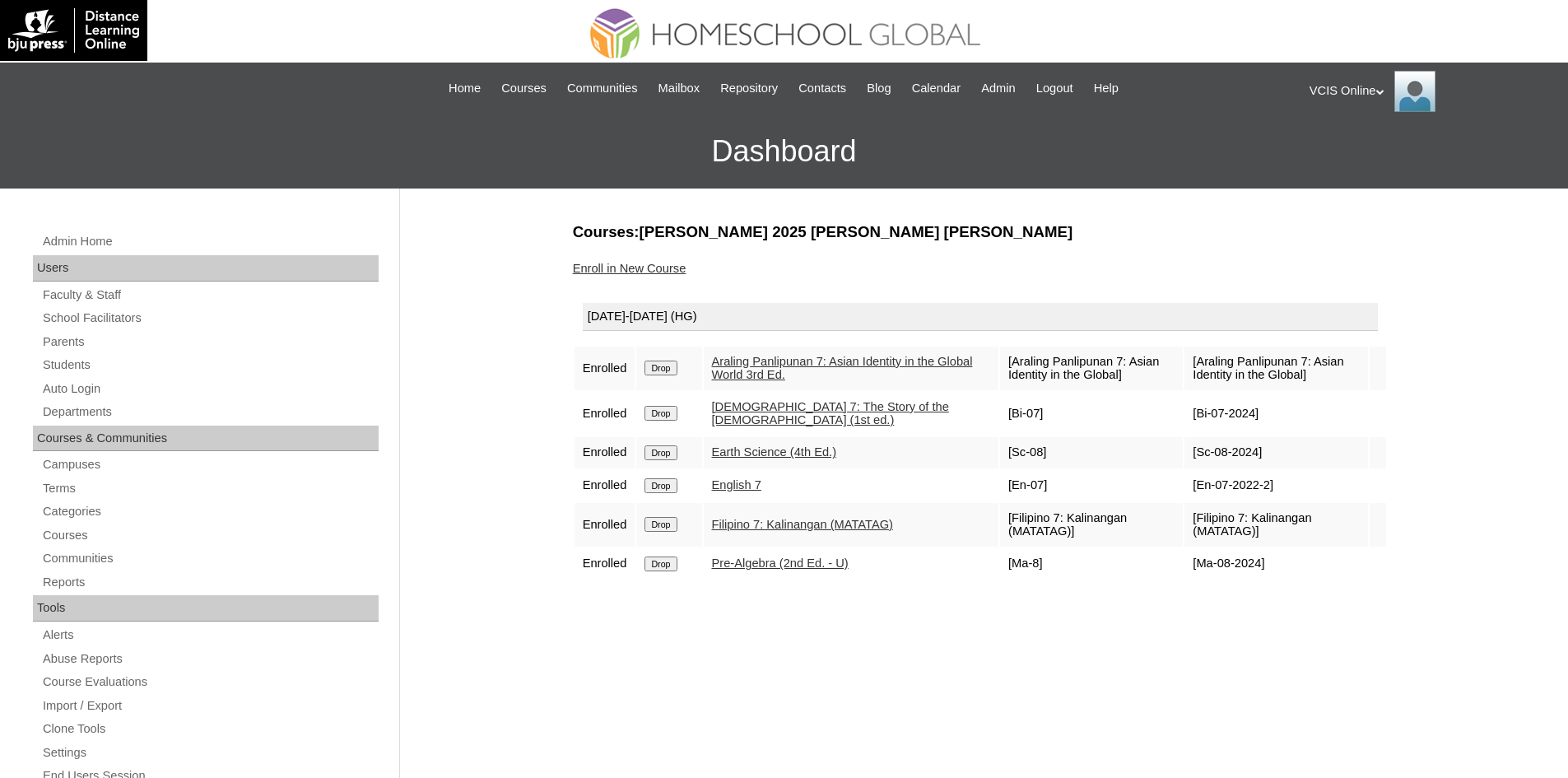
click at [561, 641] on div "Admin Home Users Faculty & Staff School Facilitators Parents Students Auto Logi…" at bounding box center [784, 756] width 1568 height 1136
click at [50, 367] on link "Students" at bounding box center [210, 365] width 338 height 21
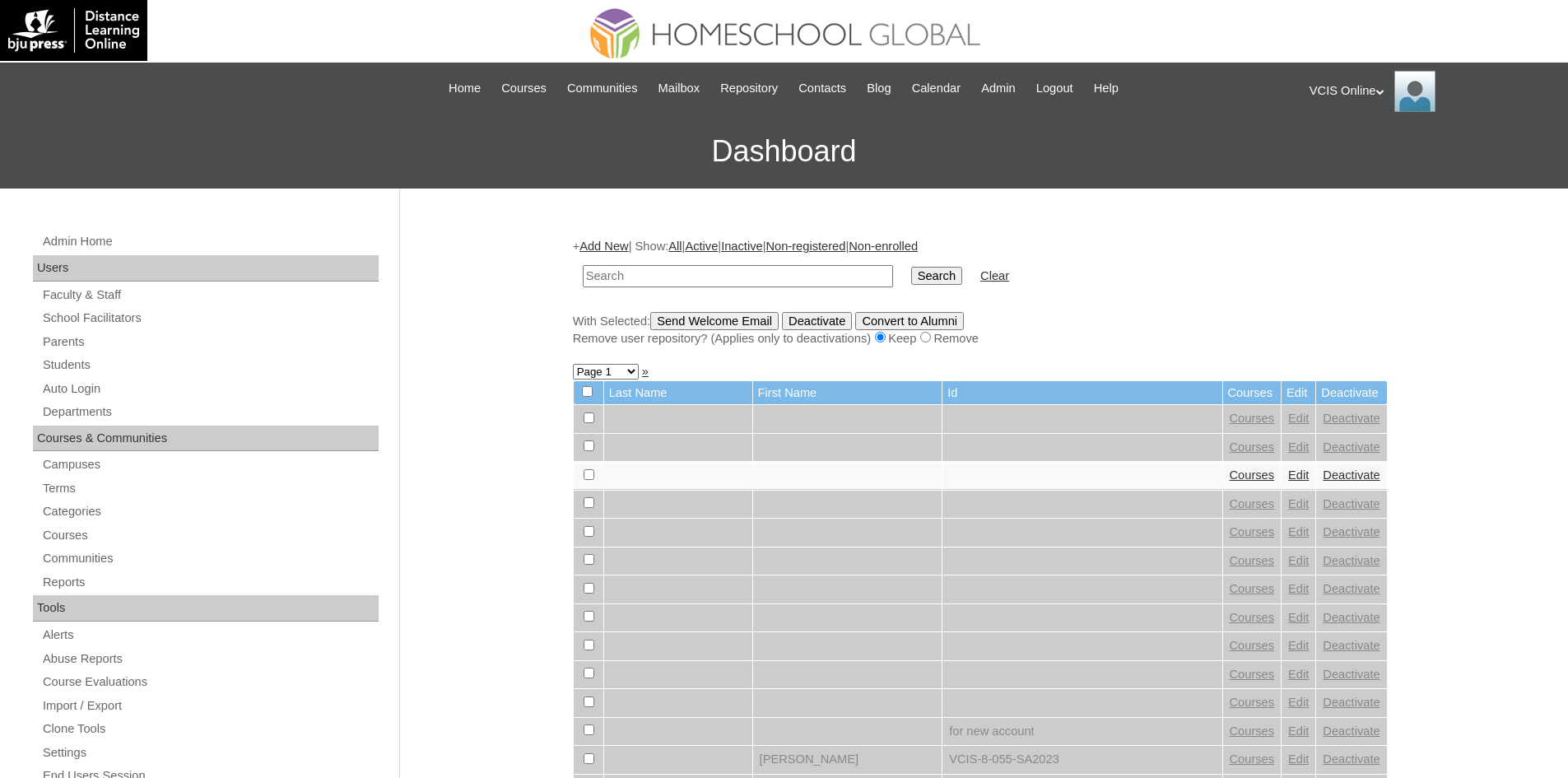
click at [639, 279] on input "text" at bounding box center [738, 276] width 310 height 23
type input "jared.gojocruz2025"
click at [911, 267] on input "Search" at bounding box center [936, 276] width 51 height 18
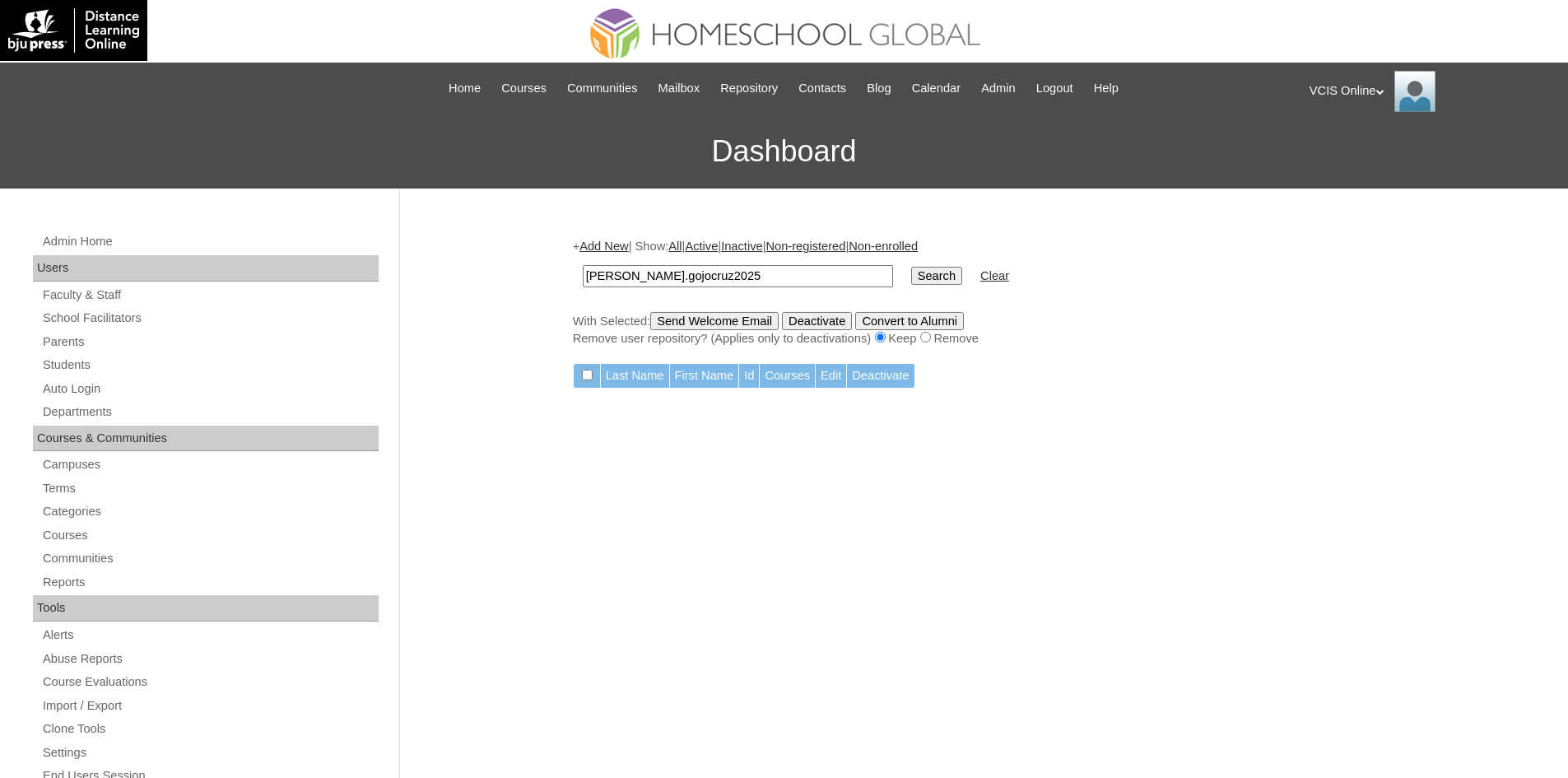
drag, startPoint x: 738, startPoint y: 279, endPoint x: 533, endPoint y: 281, distance: 205.0
click at [533, 281] on div "Admin Home Users Faculty & Staff School Facilitators Parents Students Auto Logi…" at bounding box center [784, 756] width 1568 height 1136
paste input "VCIS020-7A-SA"
type input "VCIS020-7A-SA2025"
click at [911, 267] on input "Search" at bounding box center [936, 276] width 51 height 18
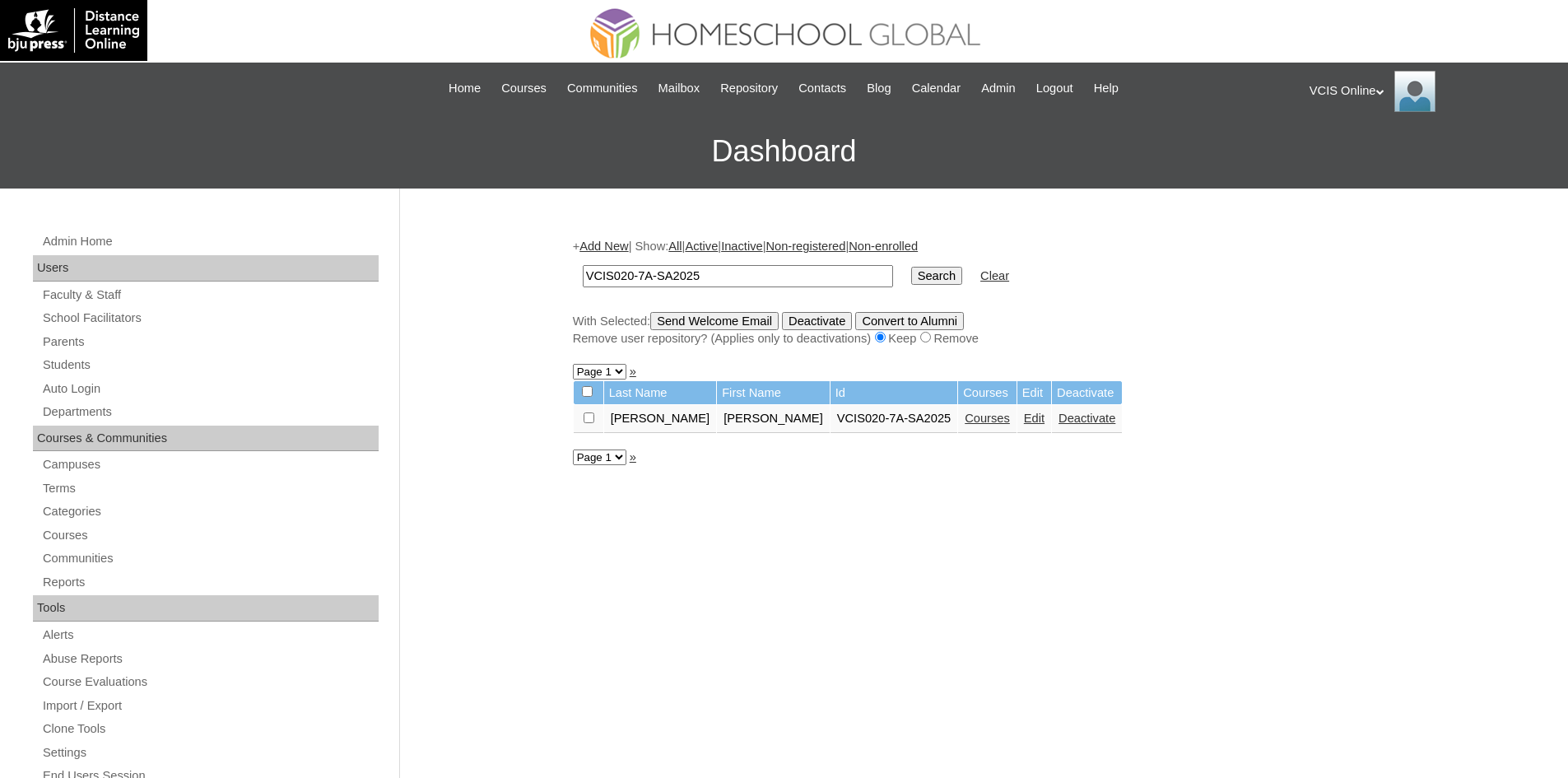
click at [965, 419] on link "Courses" at bounding box center [988, 418] width 45 height 14
click at [1024, 420] on link "Edit" at bounding box center [1034, 418] width 21 height 14
